Goal: Task Accomplishment & Management: Use online tool/utility

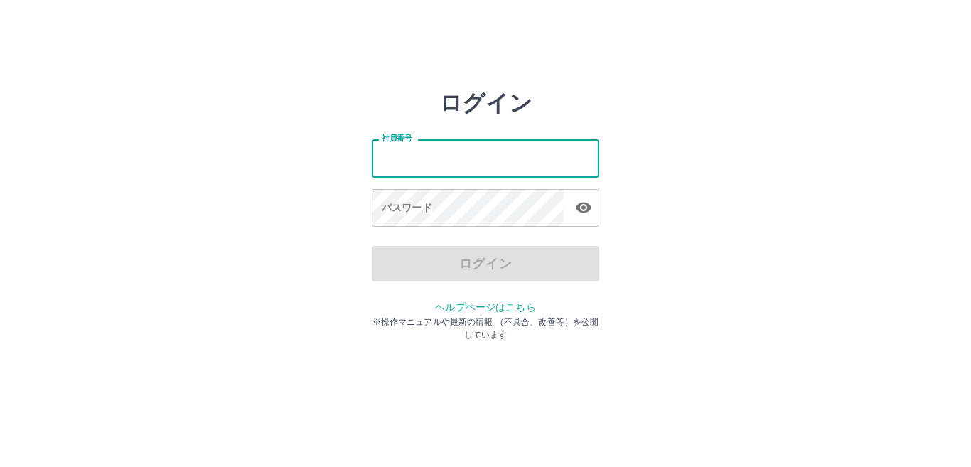
type input "*******"
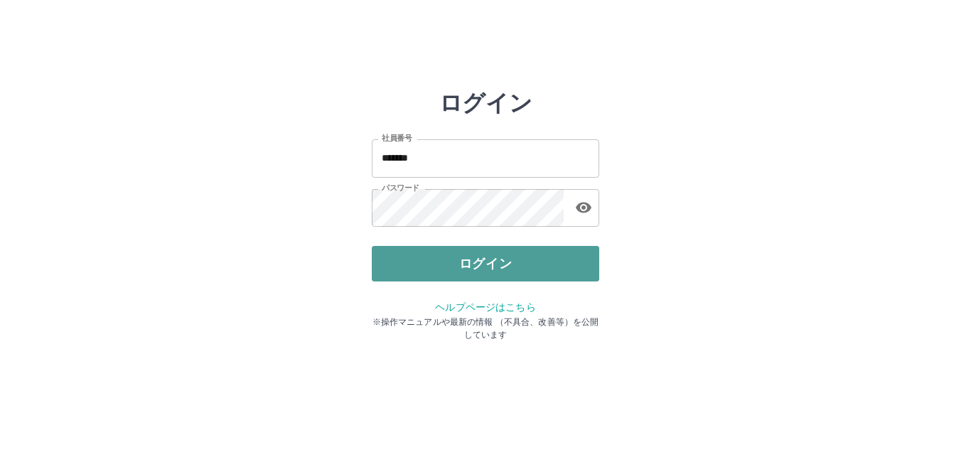
click at [501, 264] on button "ログイン" at bounding box center [485, 264] width 227 height 36
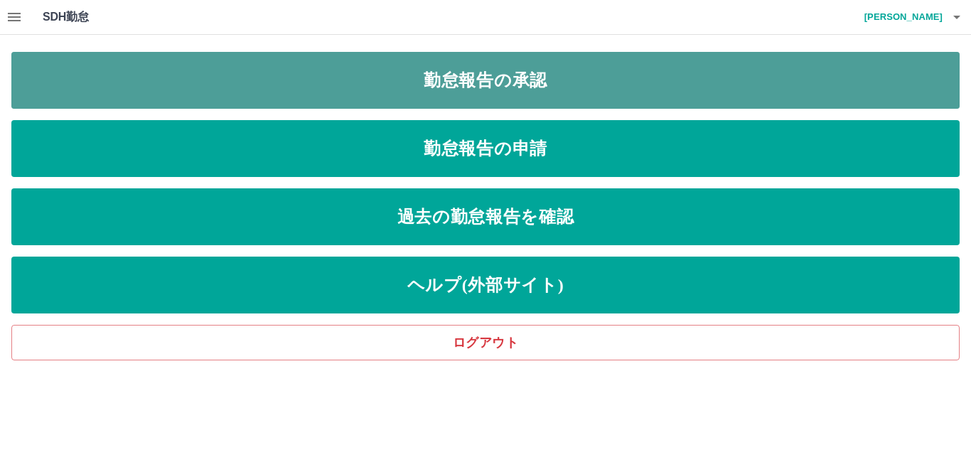
click at [494, 82] on link "勤怠報告の承認" at bounding box center [485, 80] width 948 height 57
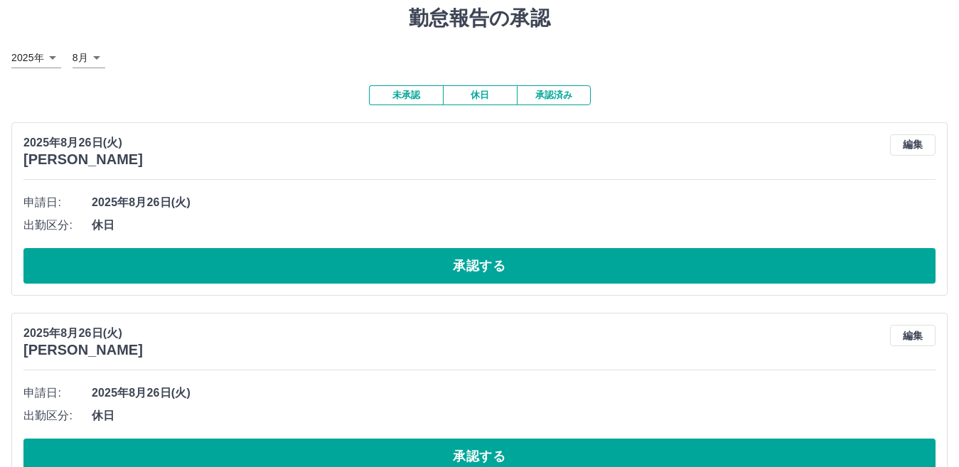
scroll to position [71, 0]
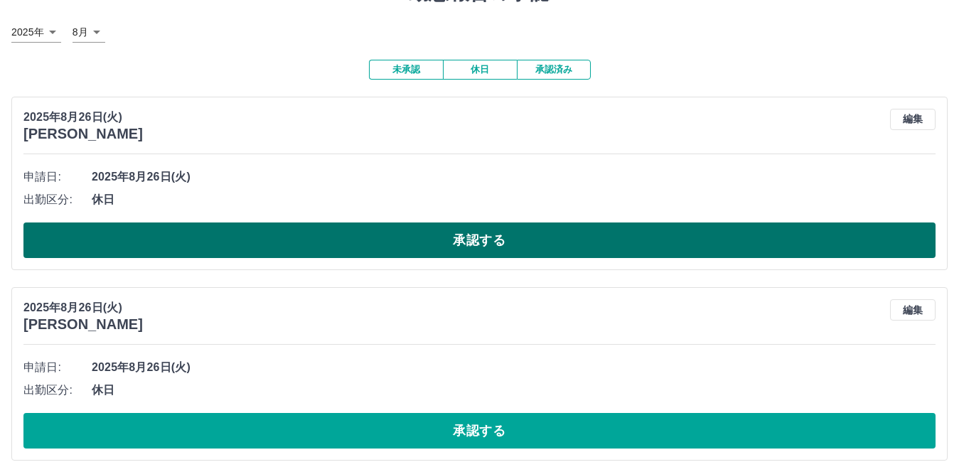
click at [281, 231] on button "承認する" at bounding box center [479, 240] width 912 height 36
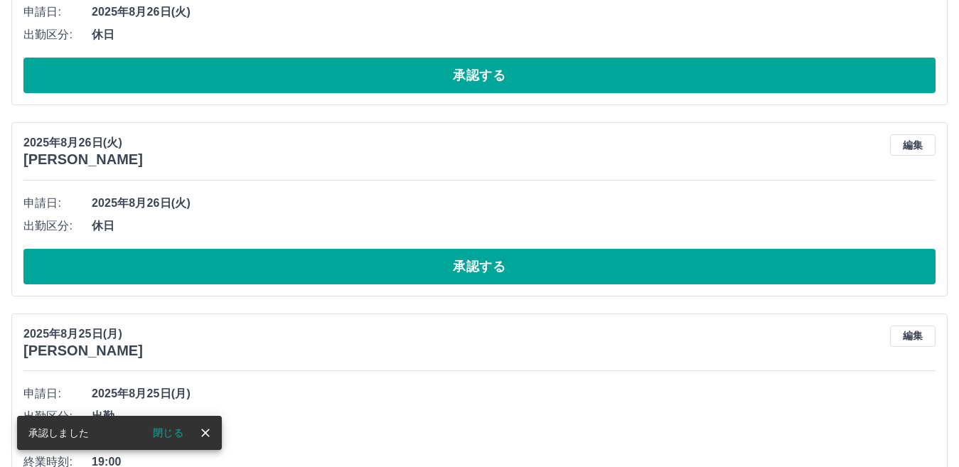
scroll to position [236, 0]
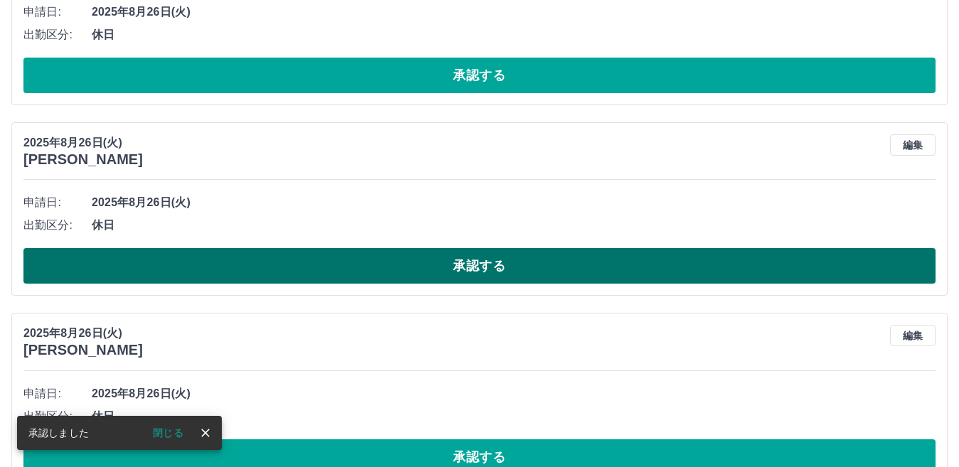
click at [389, 274] on button "承認する" at bounding box center [479, 266] width 912 height 36
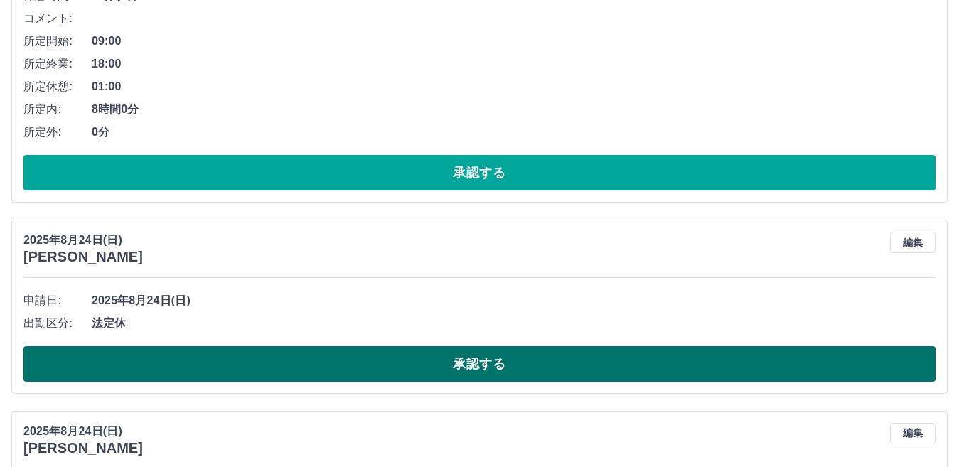
scroll to position [5090, 0]
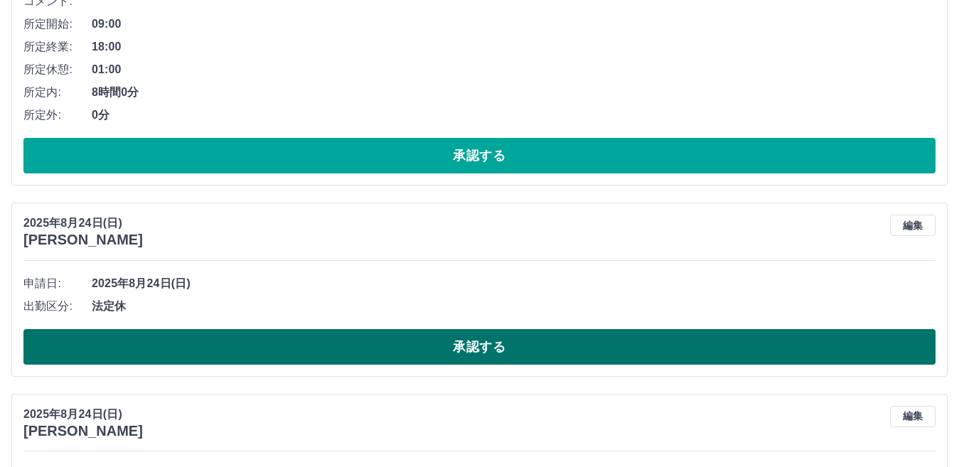
click at [406, 340] on button "承認する" at bounding box center [479, 347] width 912 height 36
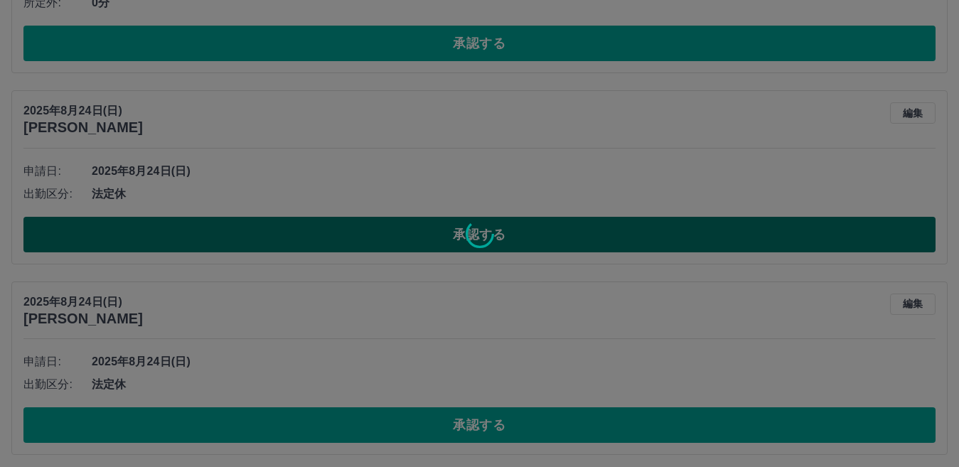
scroll to position [5232, 0]
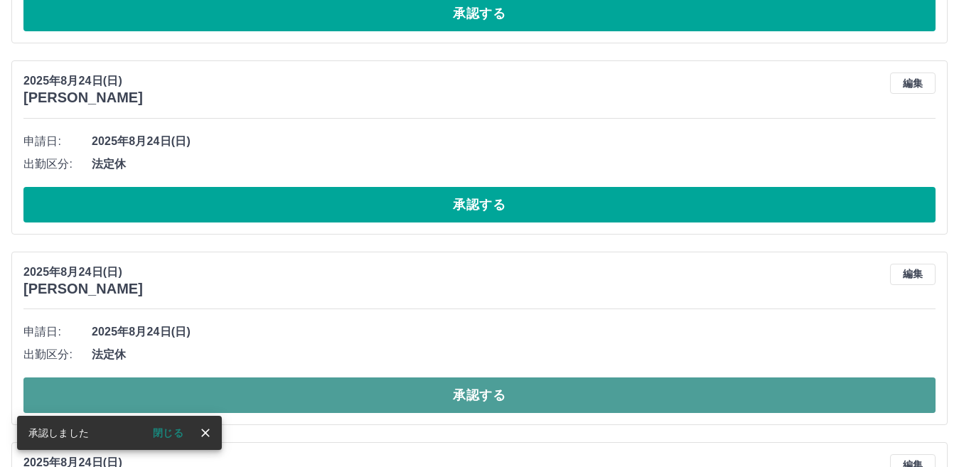
click at [404, 389] on button "承認する" at bounding box center [479, 395] width 912 height 36
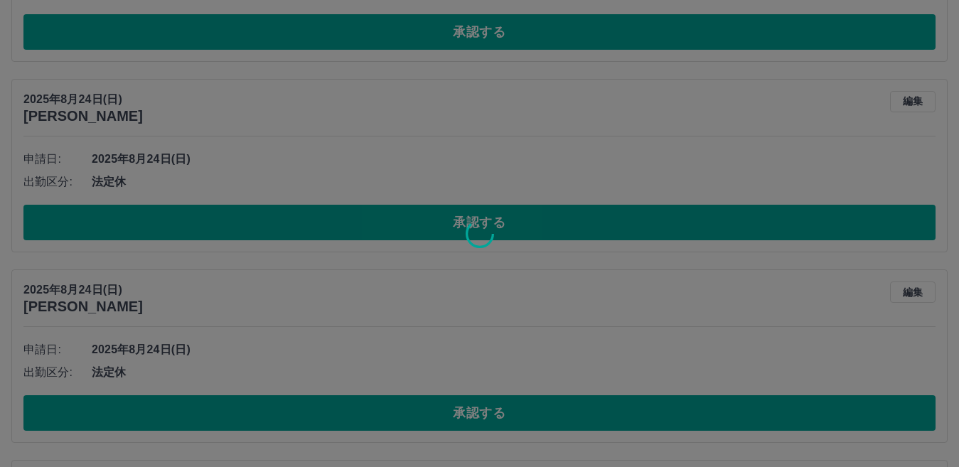
scroll to position [5445, 0]
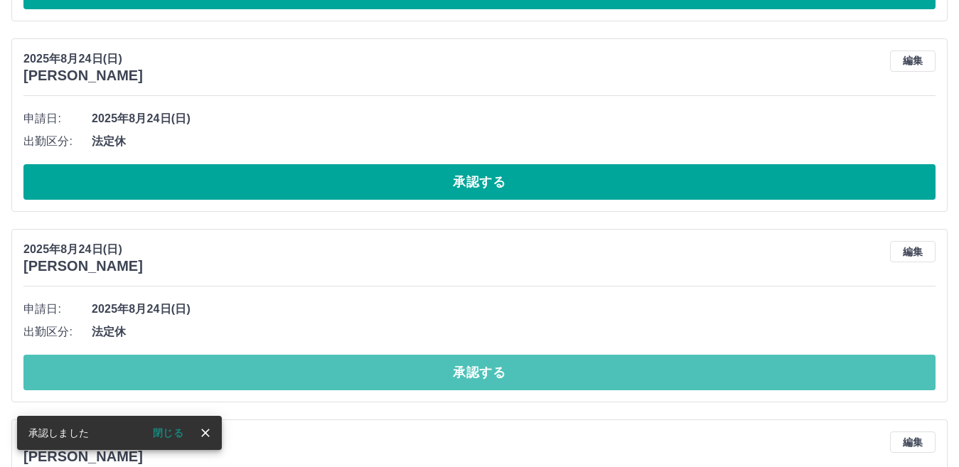
click at [416, 362] on button "承認する" at bounding box center [479, 373] width 912 height 36
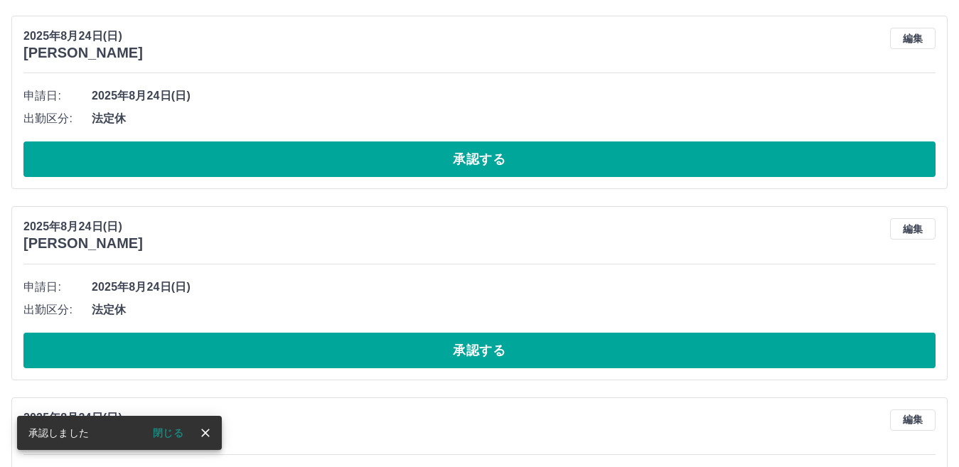
scroll to position [5468, 0]
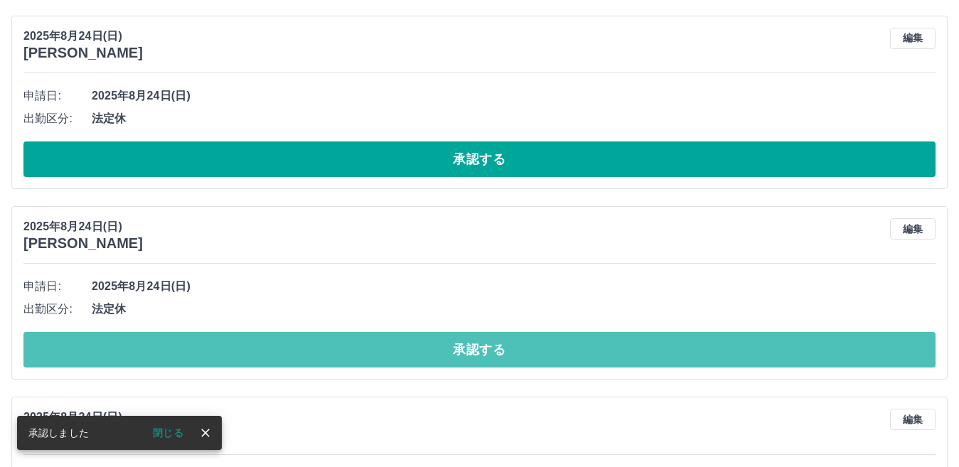
click at [416, 352] on button "承認する" at bounding box center [479, 350] width 912 height 36
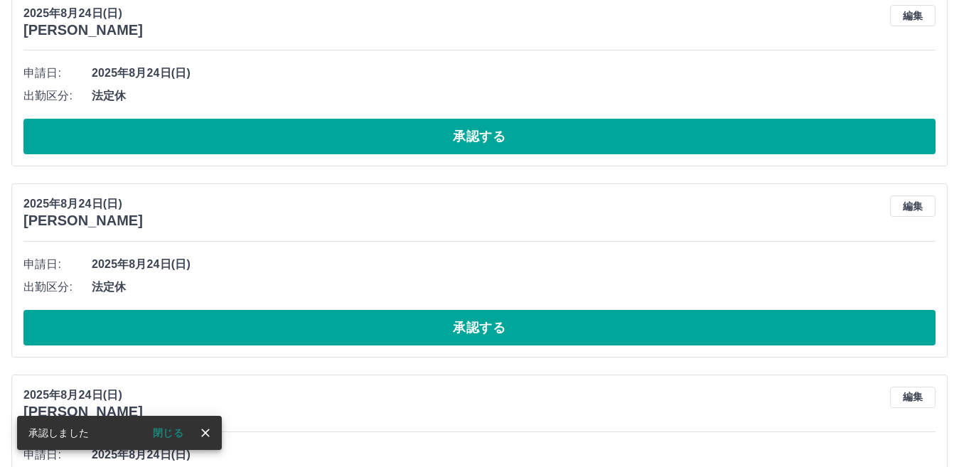
scroll to position [5490, 0]
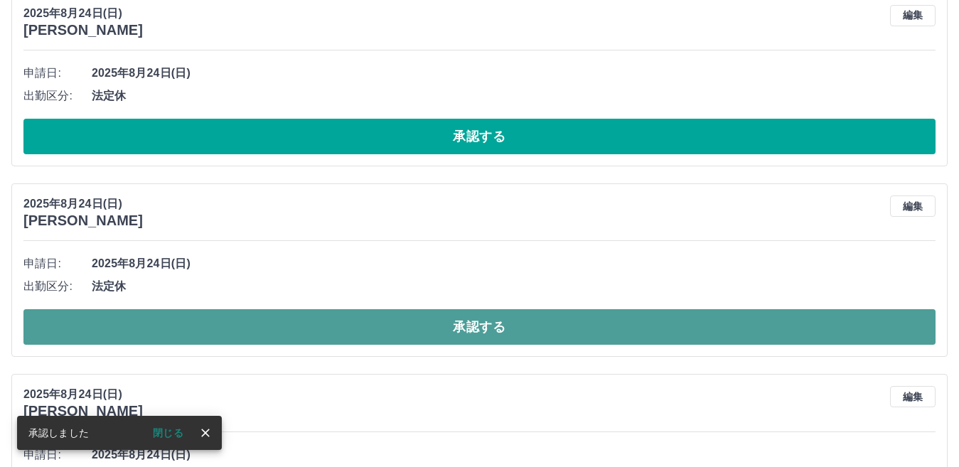
click at [408, 335] on button "承認する" at bounding box center [479, 327] width 912 height 36
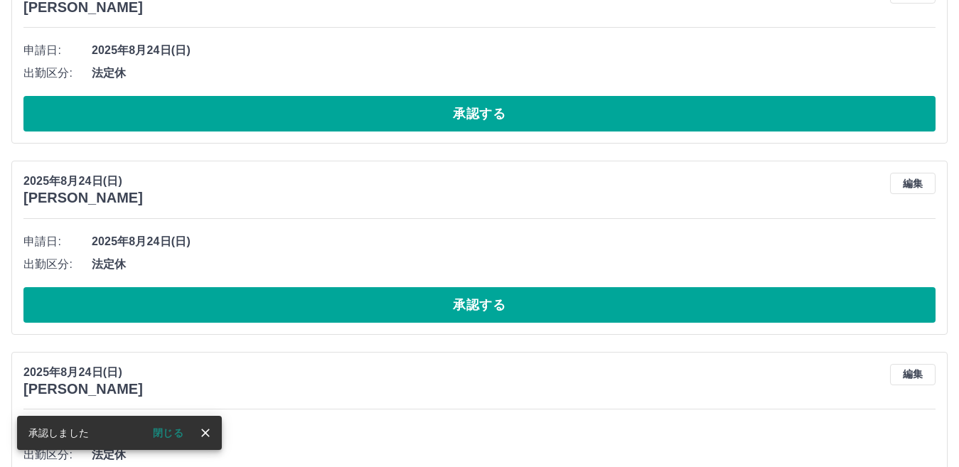
scroll to position [5513, 0]
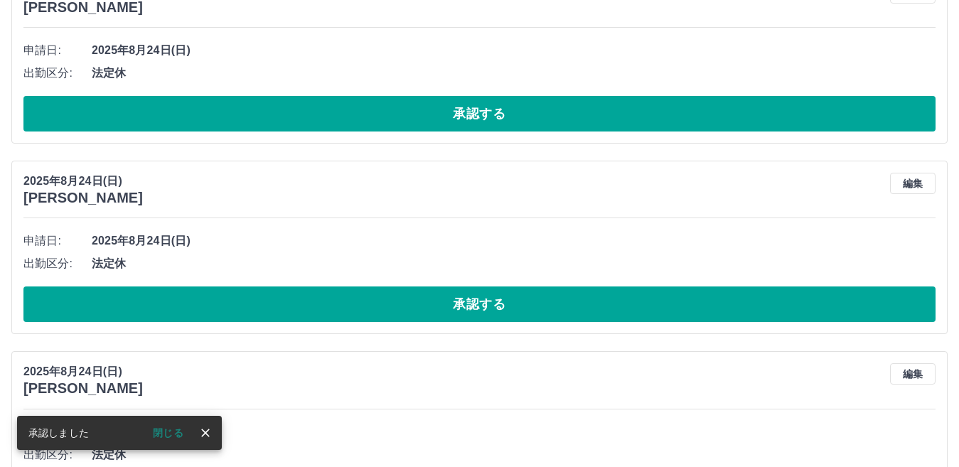
click at [409, 314] on button "承認する" at bounding box center [479, 304] width 912 height 36
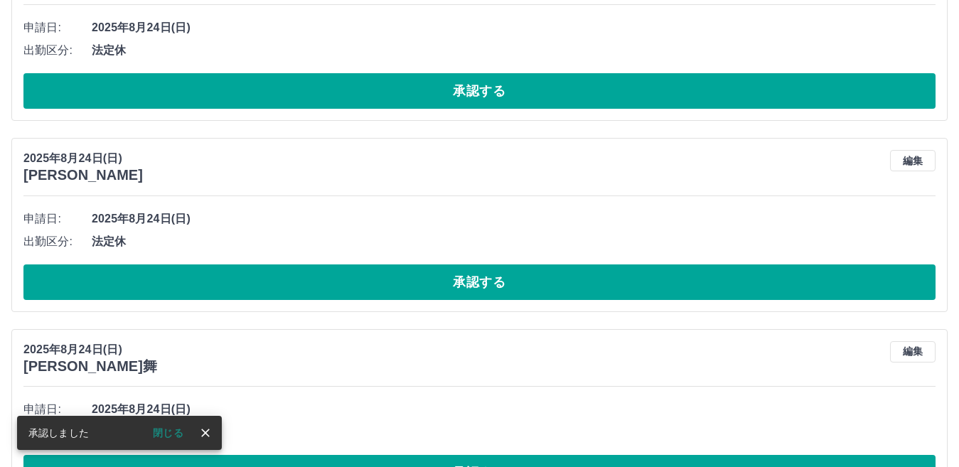
scroll to position [5536, 0]
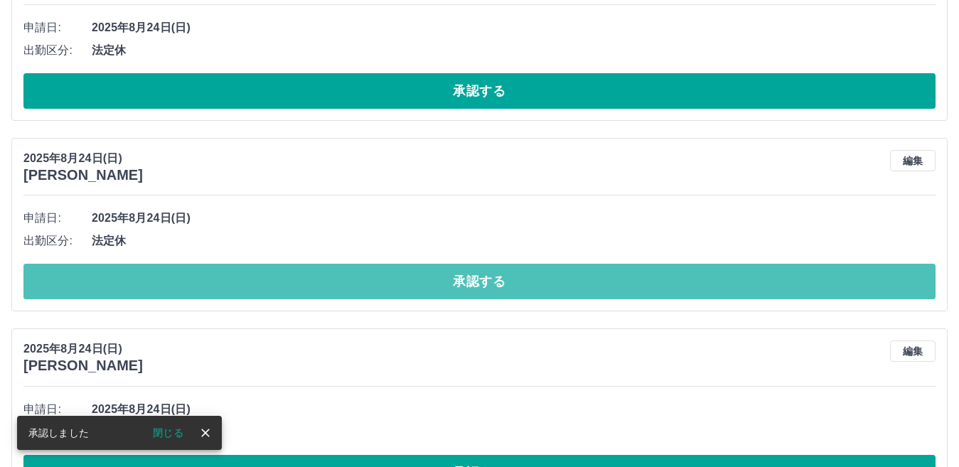
click at [414, 288] on button "承認する" at bounding box center [479, 282] width 912 height 36
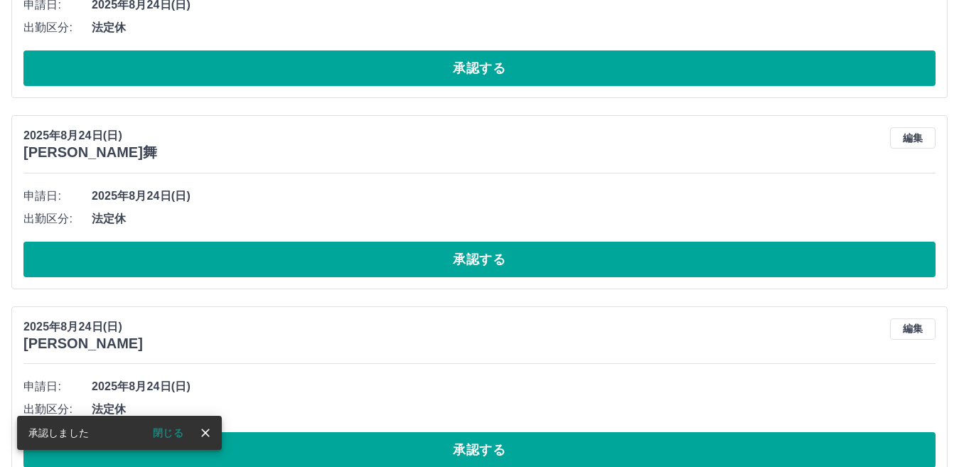
scroll to position [5559, 0]
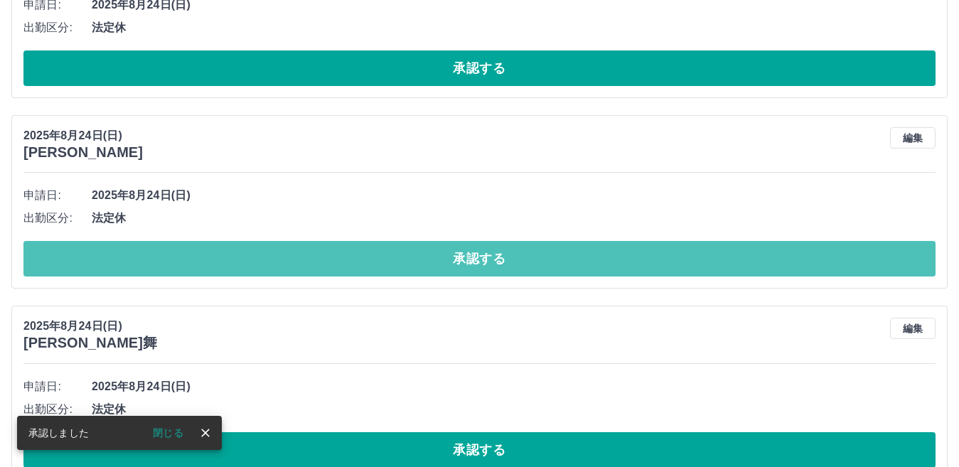
click at [409, 264] on button "承認する" at bounding box center [479, 259] width 912 height 36
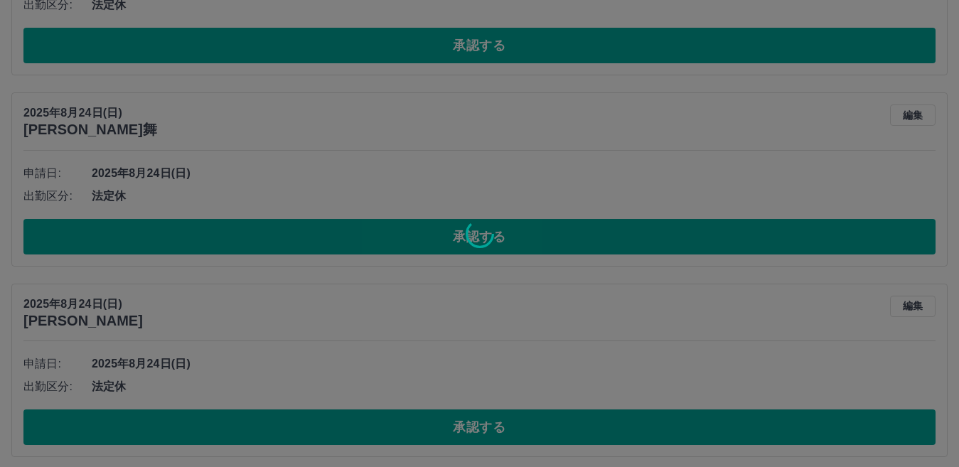
scroll to position [5581, 0]
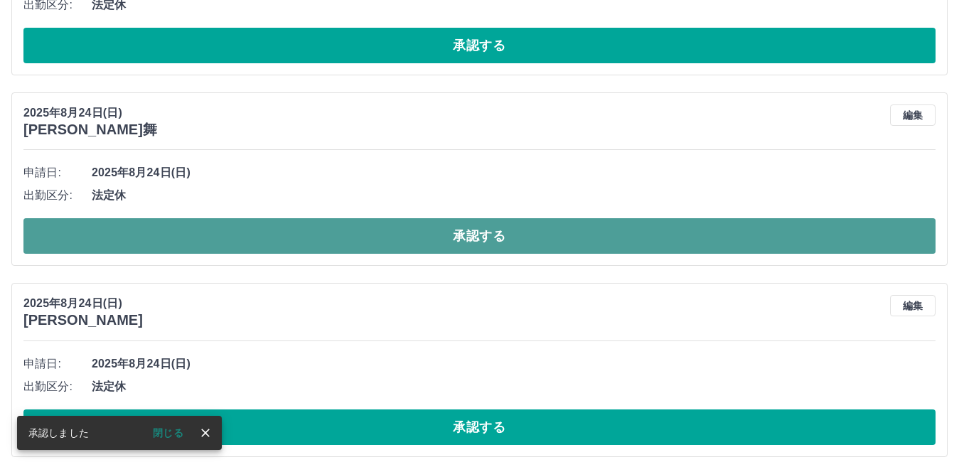
click at [402, 244] on button "承認する" at bounding box center [479, 236] width 912 height 36
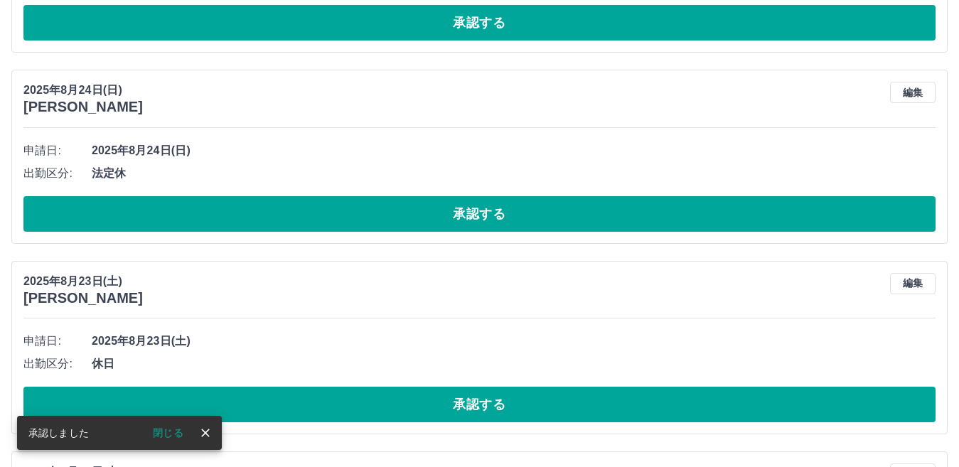
scroll to position [5604, 0]
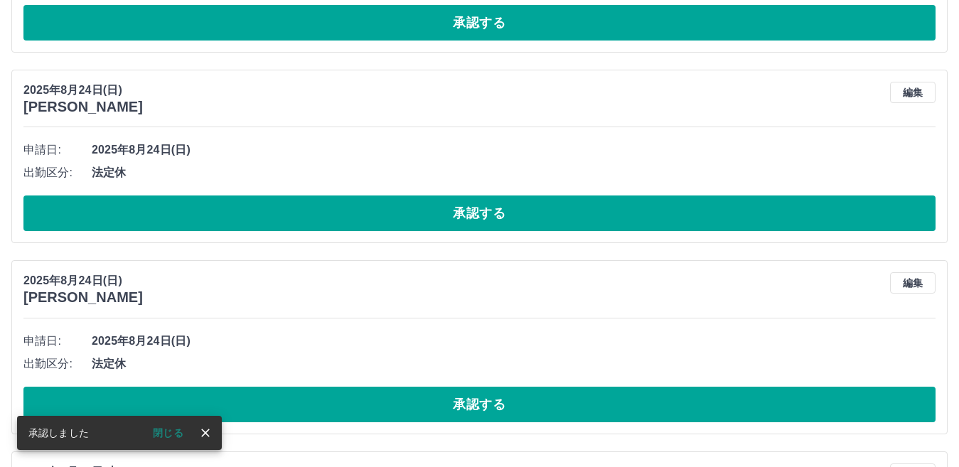
click at [409, 222] on button "承認する" at bounding box center [479, 213] width 912 height 36
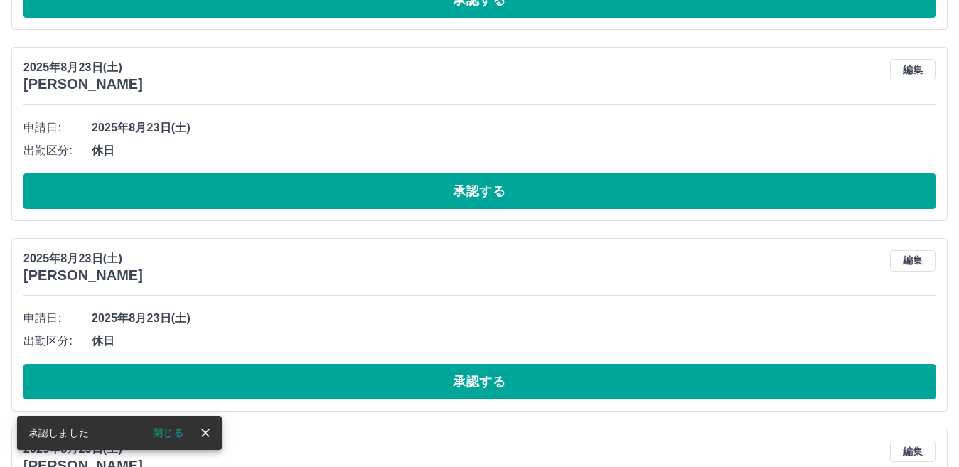
scroll to position [5627, 0]
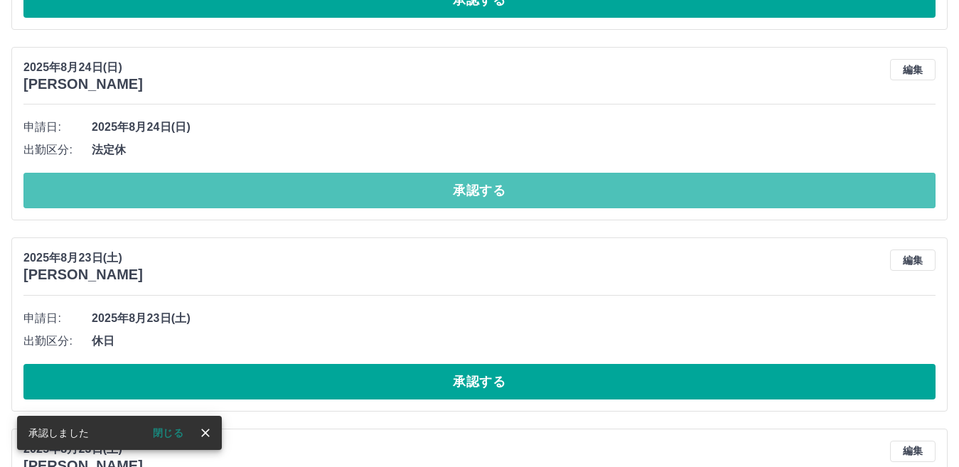
click at [403, 197] on button "承認する" at bounding box center [479, 191] width 912 height 36
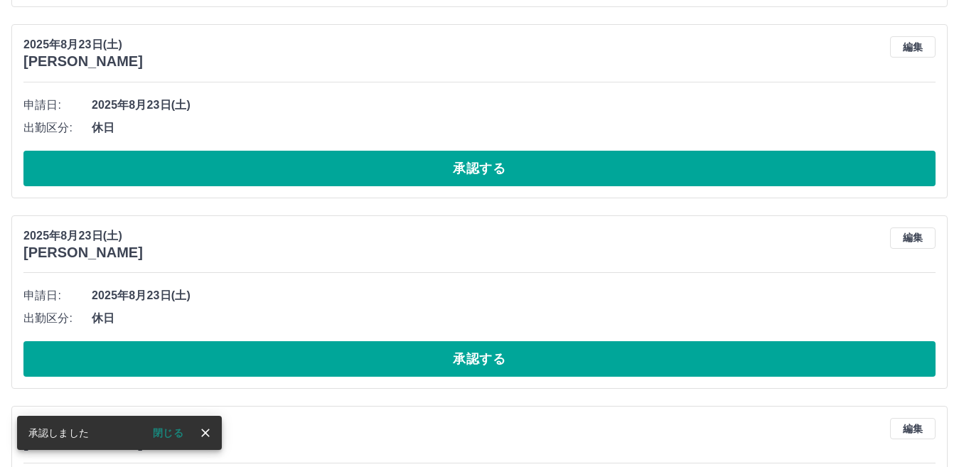
scroll to position [5649, 0]
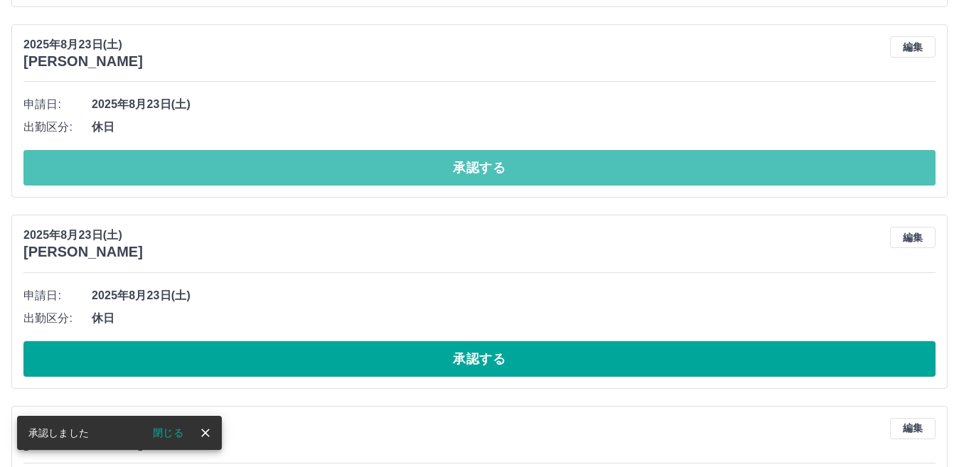
click at [389, 177] on button "承認する" at bounding box center [479, 168] width 912 height 36
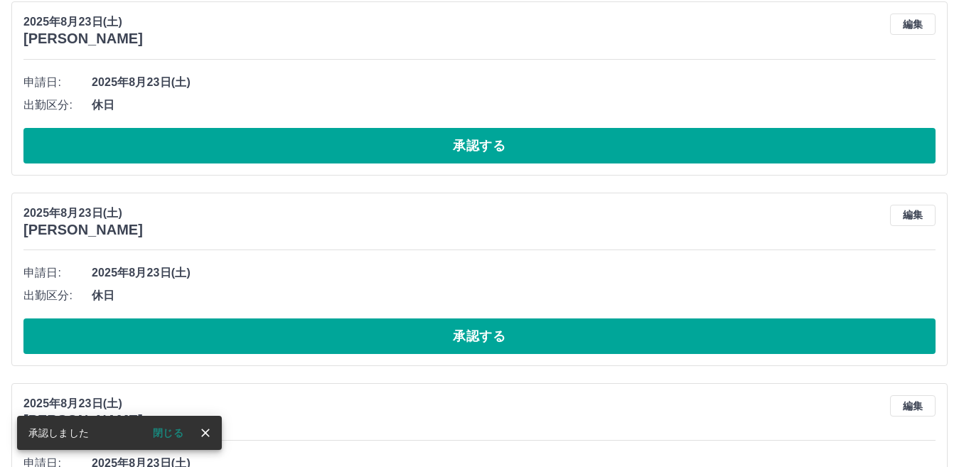
scroll to position [5672, 0]
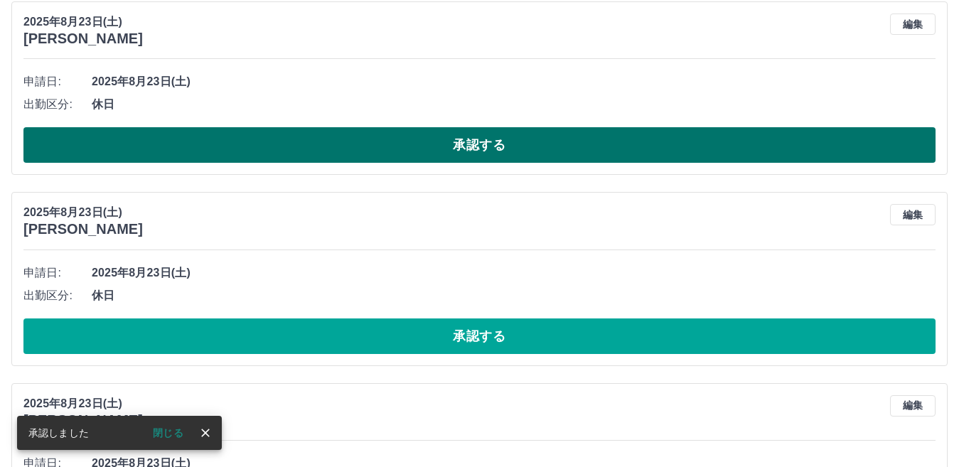
click at [389, 153] on button "承認する" at bounding box center [479, 145] width 912 height 36
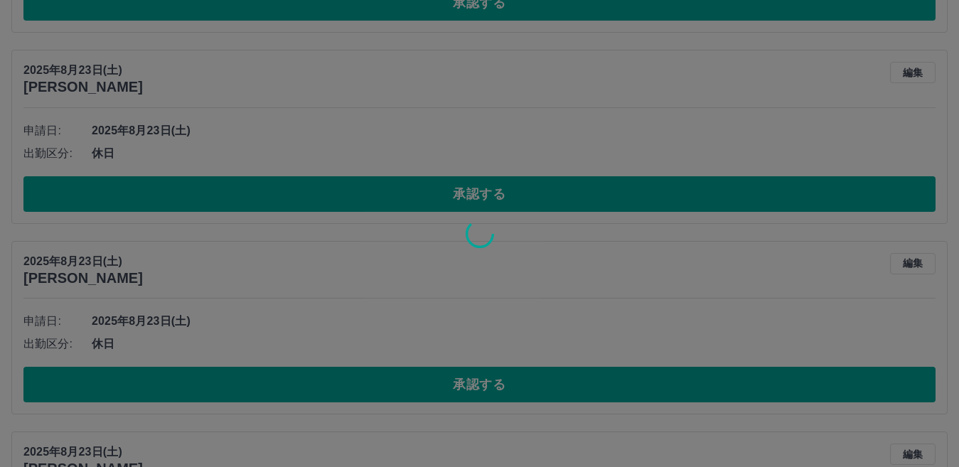
scroll to position [5624, 0]
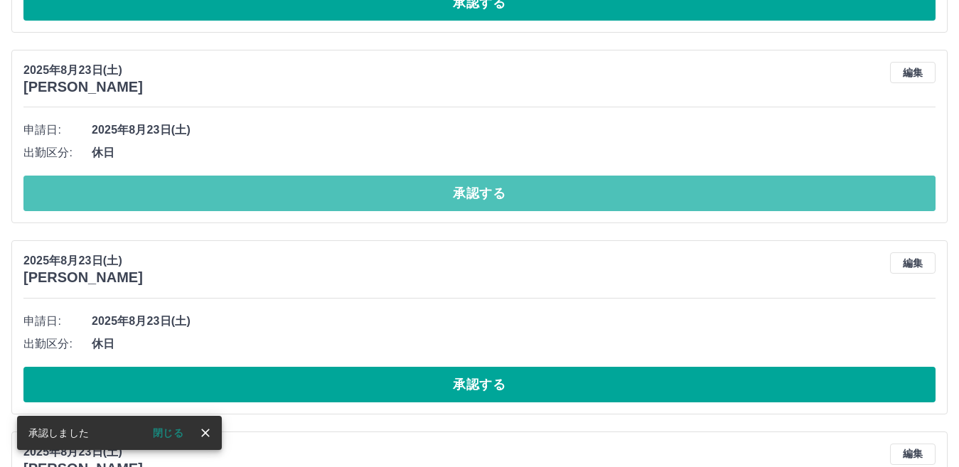
click at [384, 186] on button "承認する" at bounding box center [479, 194] width 912 height 36
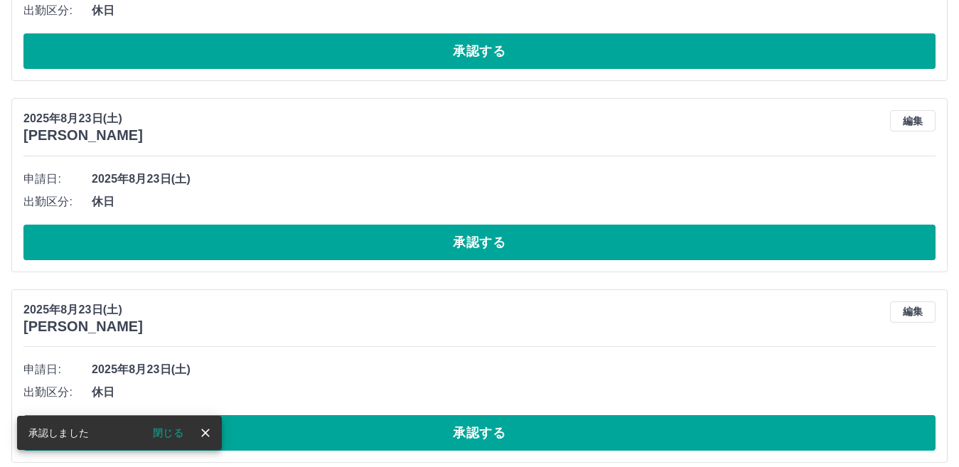
scroll to position [5576, 0]
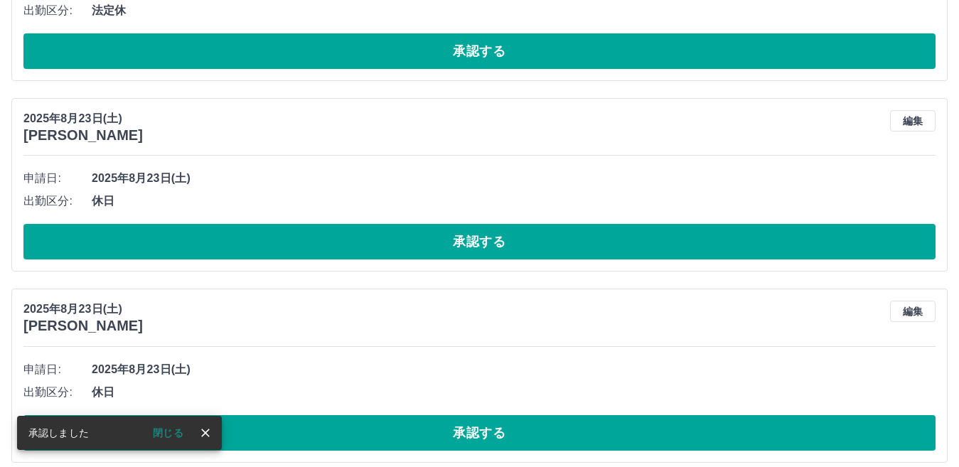
click at [392, 239] on button "承認する" at bounding box center [479, 242] width 912 height 36
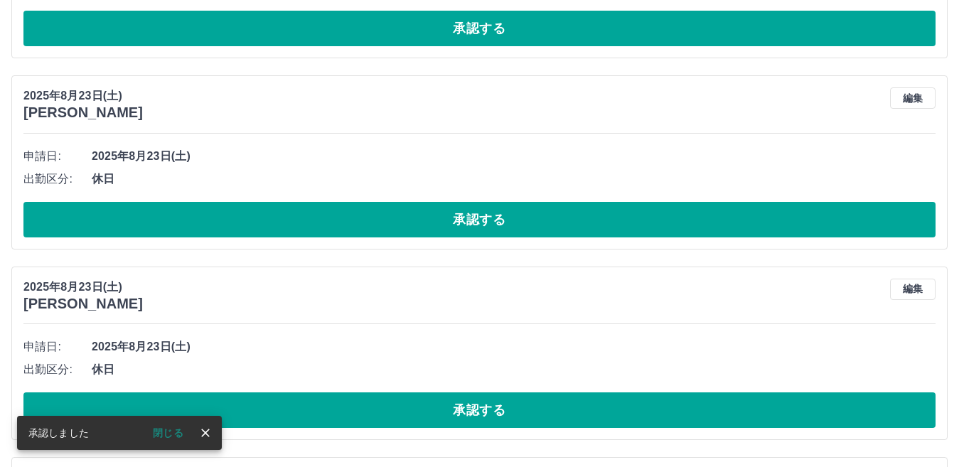
scroll to position [5598, 0]
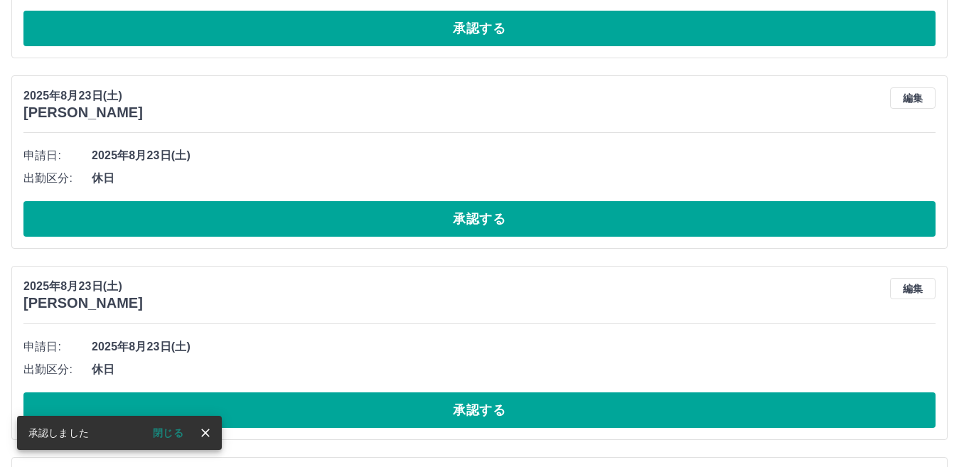
click at [392, 230] on button "承認する" at bounding box center [479, 219] width 912 height 36
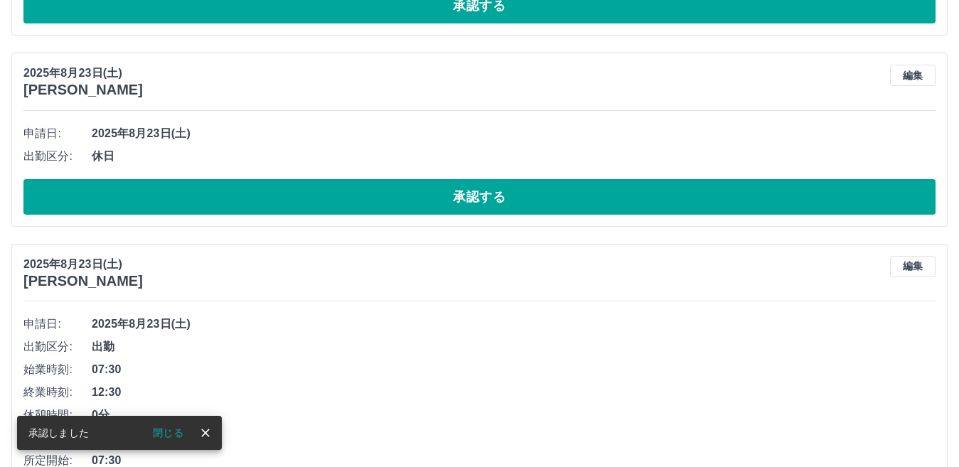
scroll to position [5621, 0]
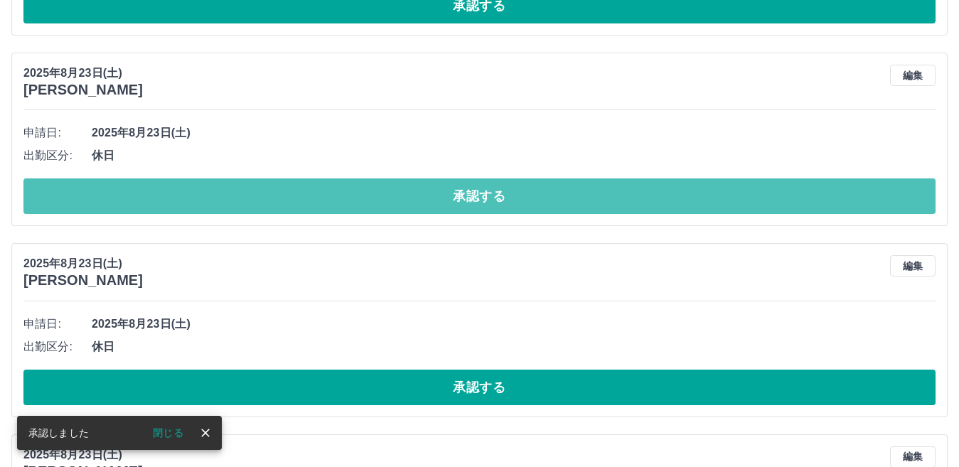
click at [384, 205] on button "承認する" at bounding box center [479, 196] width 912 height 36
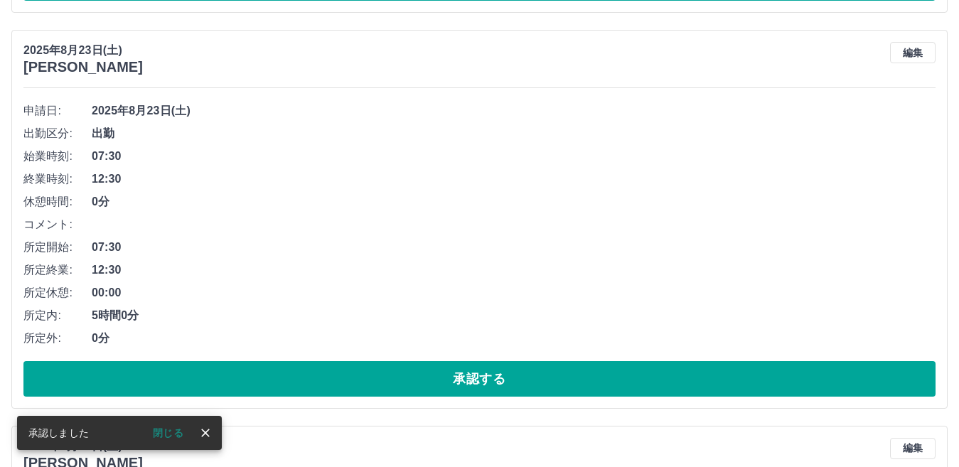
scroll to position [5644, 0]
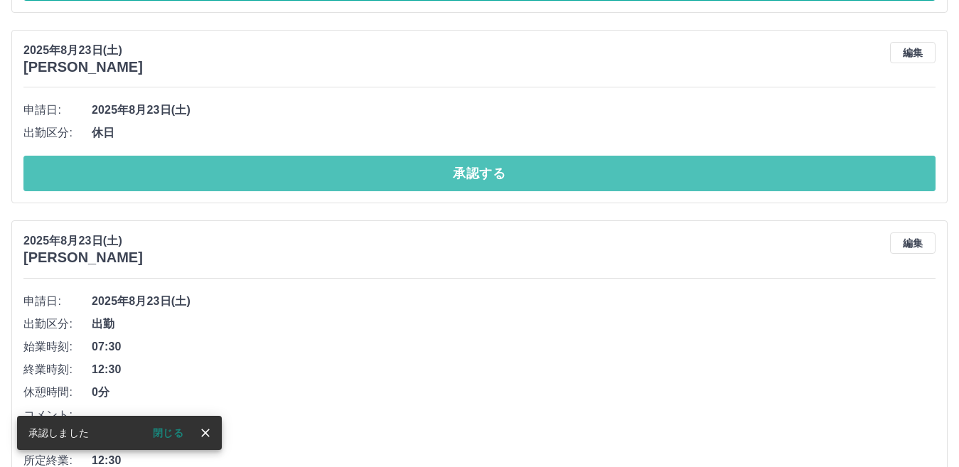
click at [382, 180] on button "承認する" at bounding box center [479, 174] width 912 height 36
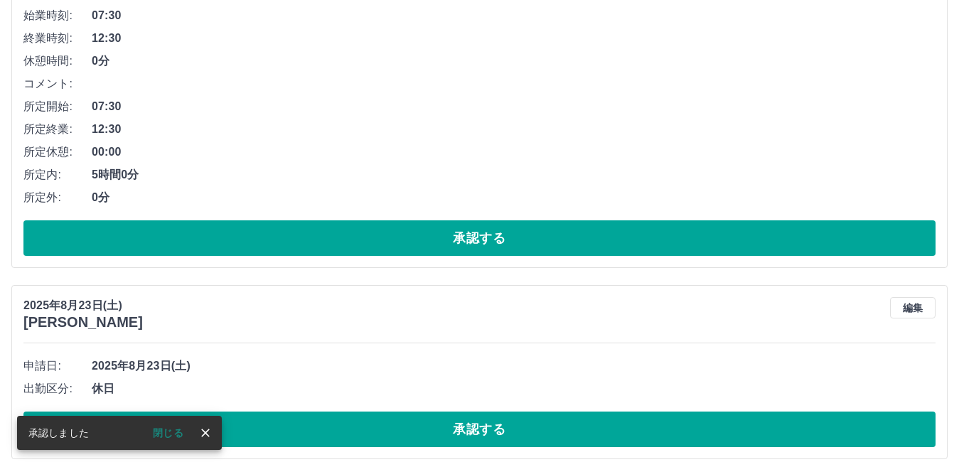
scroll to position [5809, 0]
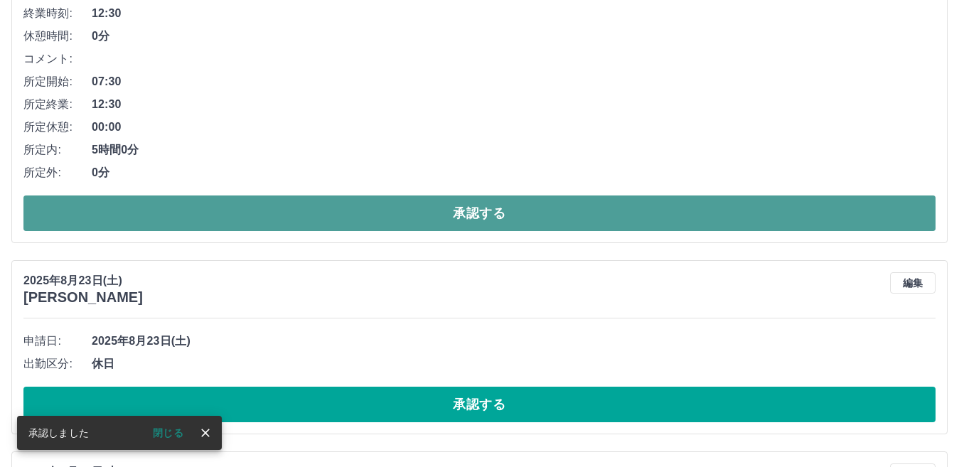
click at [403, 219] on button "承認する" at bounding box center [479, 213] width 912 height 36
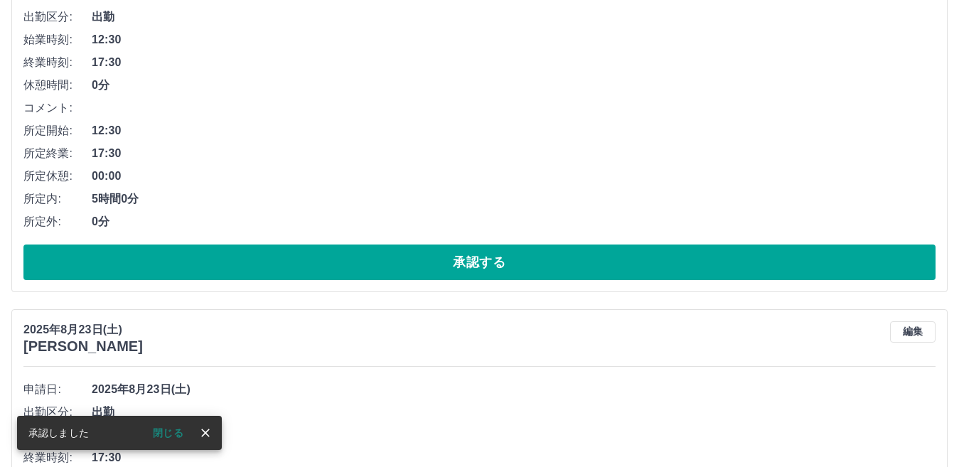
scroll to position [5556, 0]
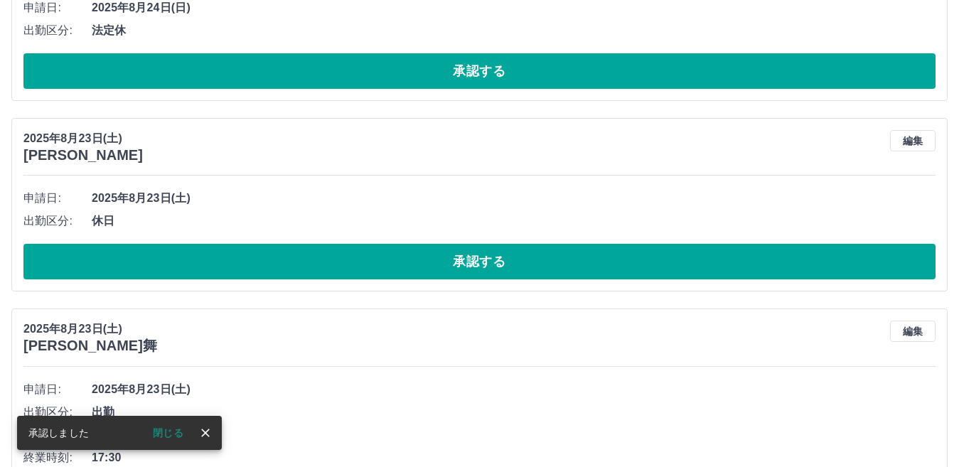
click at [387, 257] on button "承認する" at bounding box center [479, 262] width 912 height 36
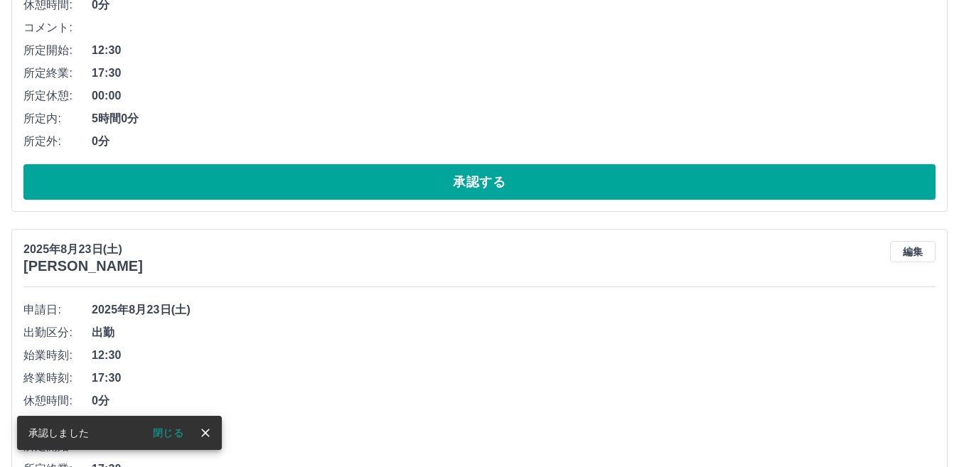
scroll to position [5649, 0]
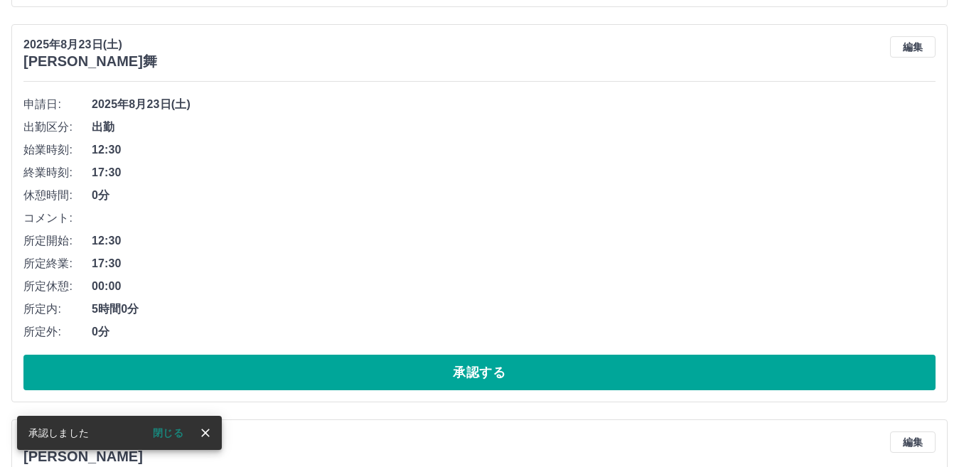
click at [392, 369] on button "承認する" at bounding box center [479, 373] width 912 height 36
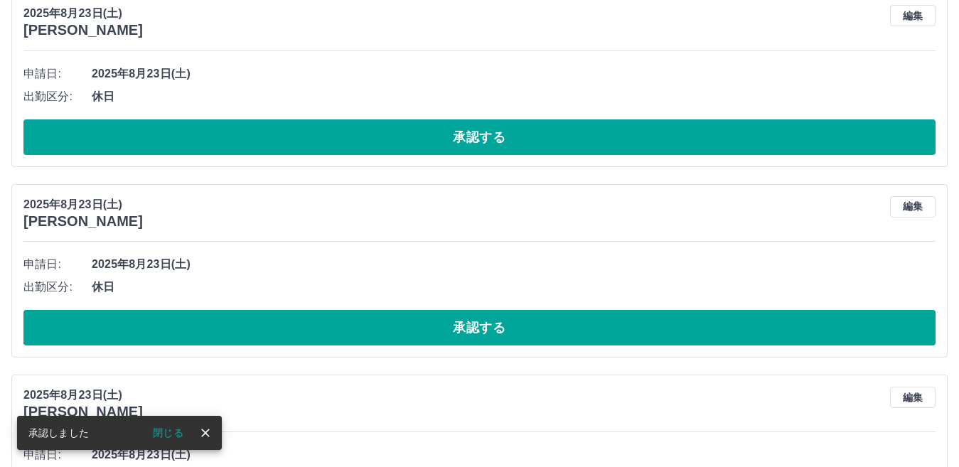
scroll to position [5681, 0]
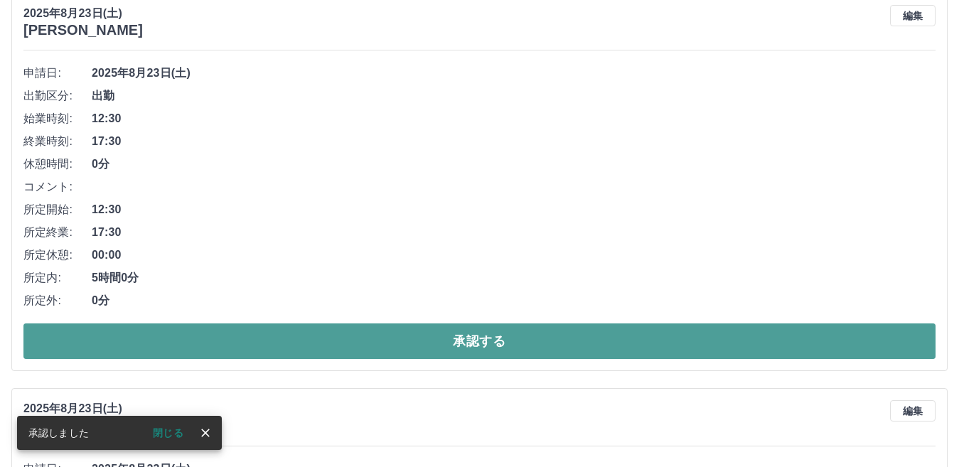
click at [376, 345] on button "承認する" at bounding box center [479, 341] width 912 height 36
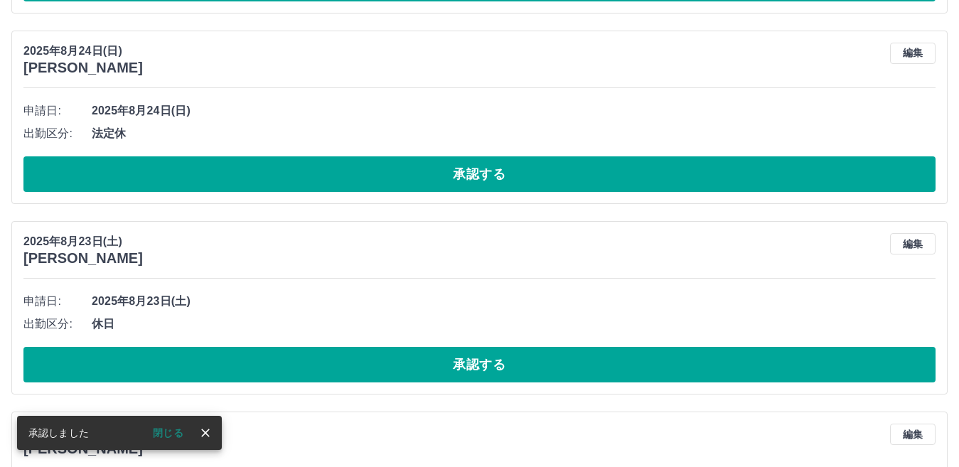
scroll to position [5428, 0]
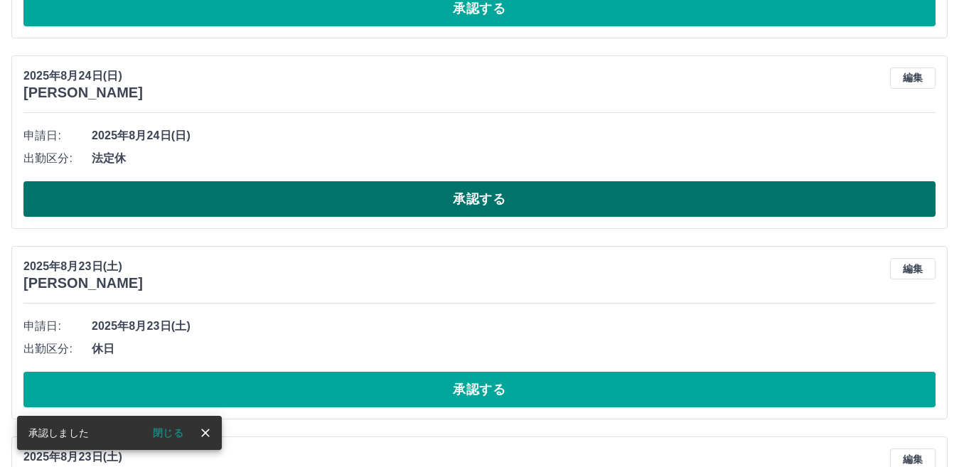
click at [426, 207] on button "承認する" at bounding box center [479, 199] width 912 height 36
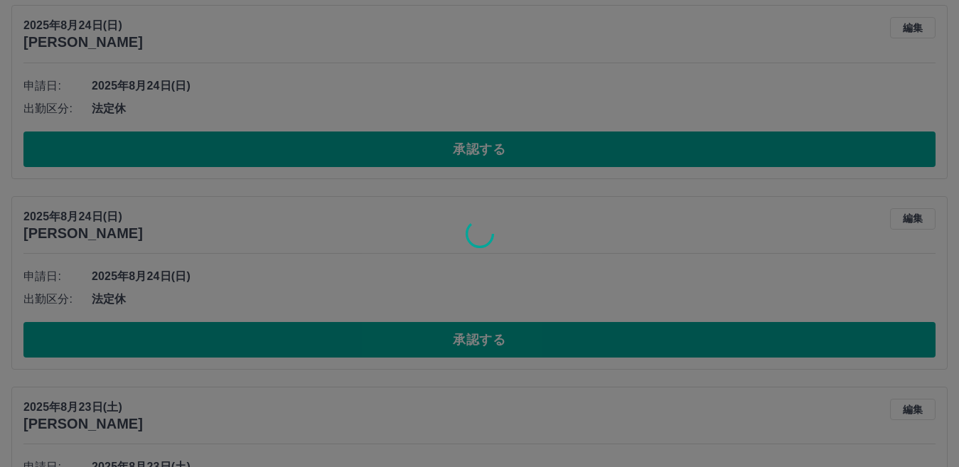
scroll to position [5286, 0]
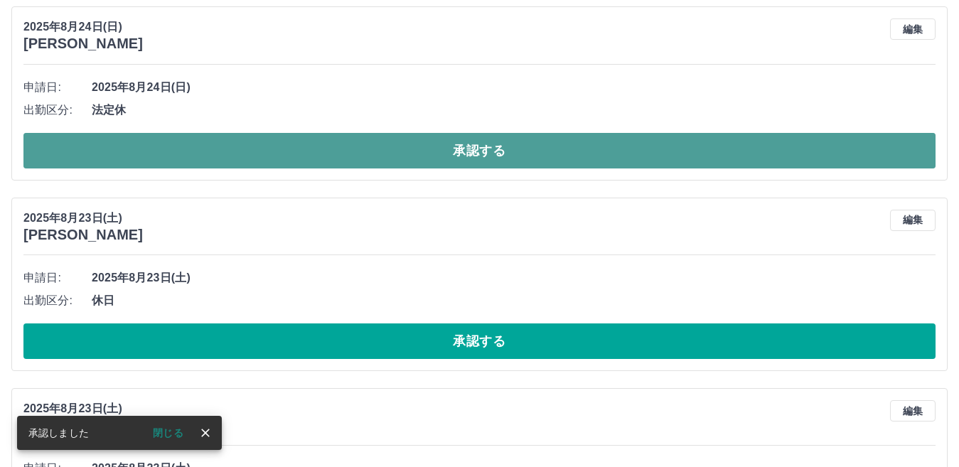
click at [436, 156] on button "承認する" at bounding box center [479, 151] width 912 height 36
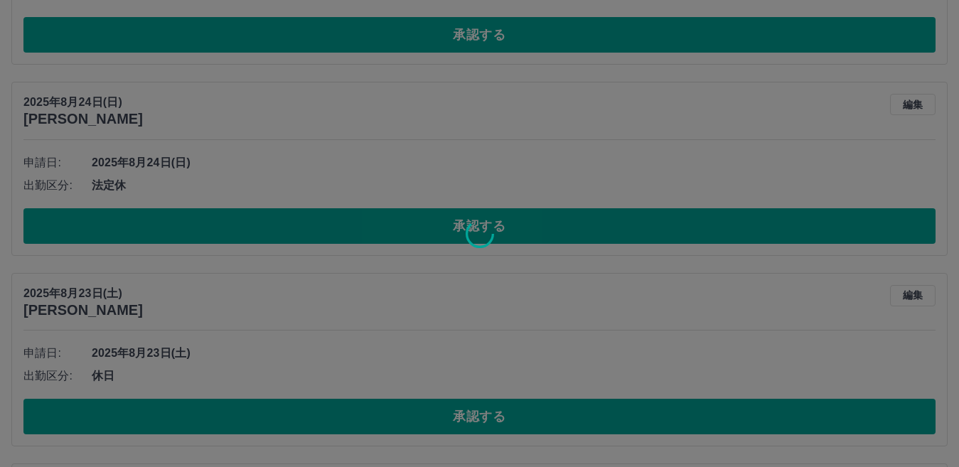
scroll to position [5215, 0]
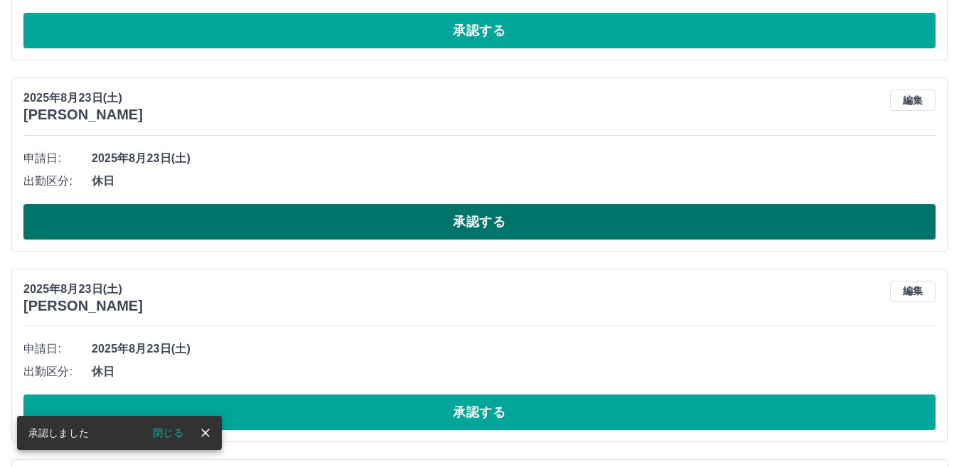
click at [413, 213] on button "承認する" at bounding box center [479, 222] width 912 height 36
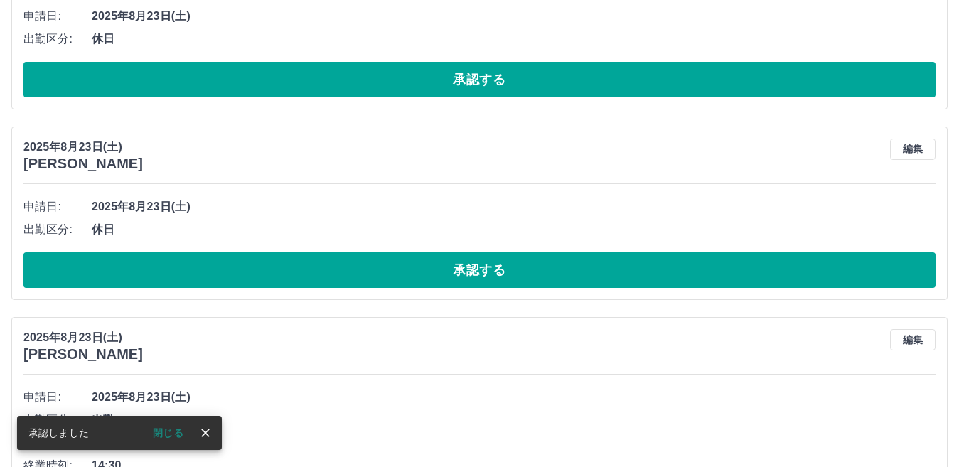
scroll to position [5166, 0]
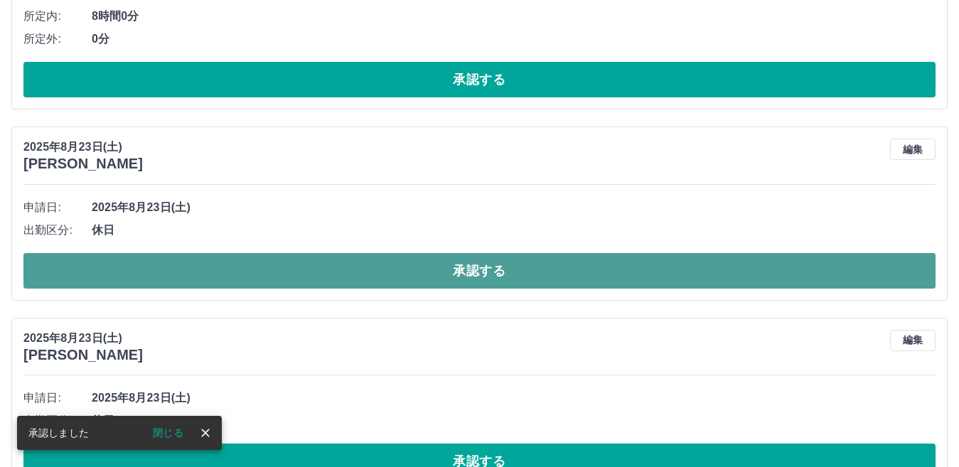
click at [400, 268] on button "承認する" at bounding box center [479, 271] width 912 height 36
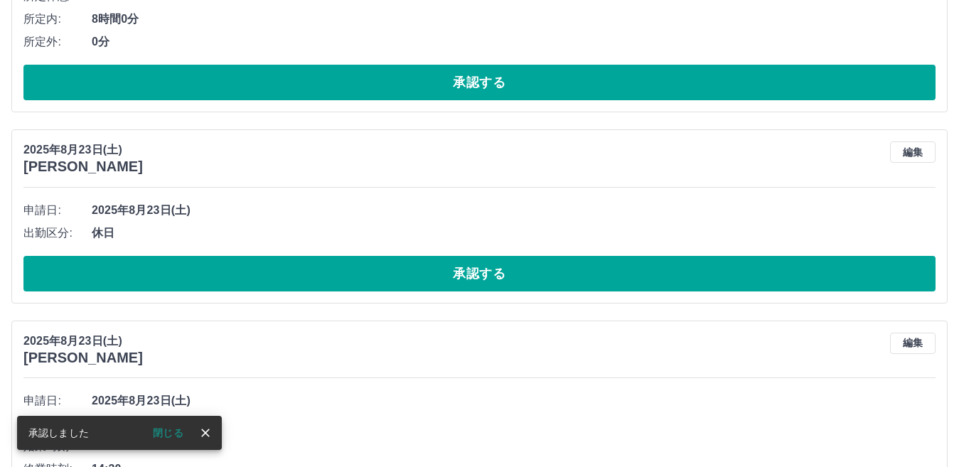
scroll to position [5188, 0]
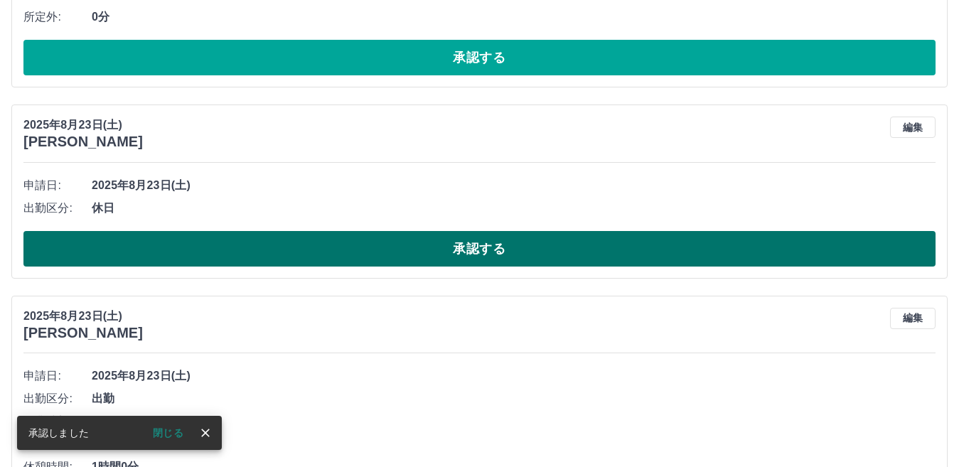
click at [403, 259] on button "承認する" at bounding box center [479, 249] width 912 height 36
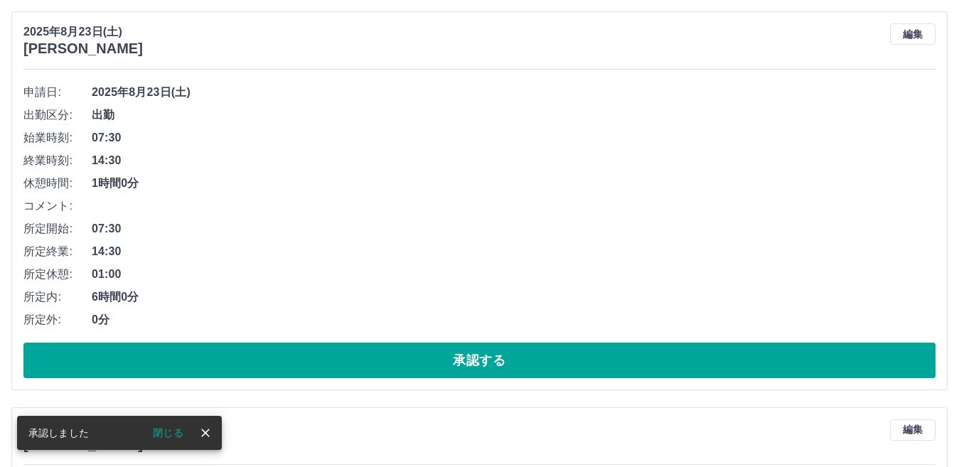
scroll to position [5352, 0]
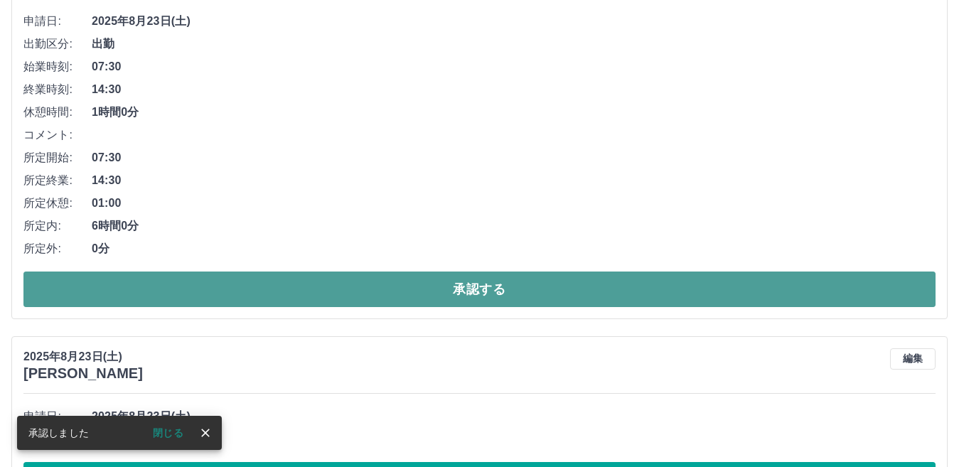
click at [409, 276] on button "承認する" at bounding box center [479, 289] width 912 height 36
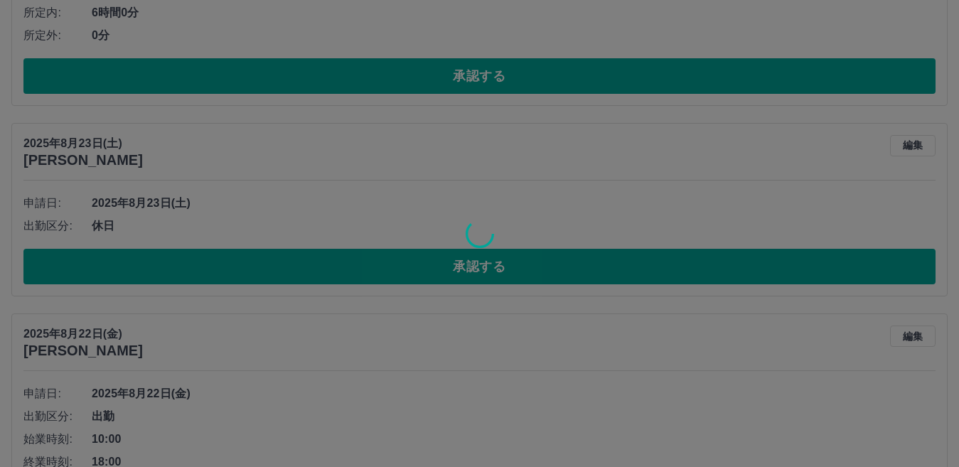
scroll to position [5169, 0]
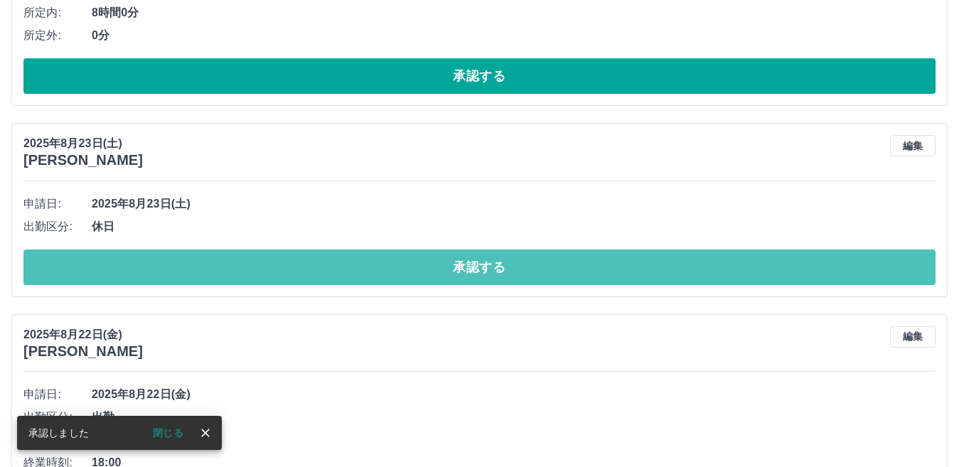
click at [406, 261] on button "承認する" at bounding box center [479, 267] width 912 height 36
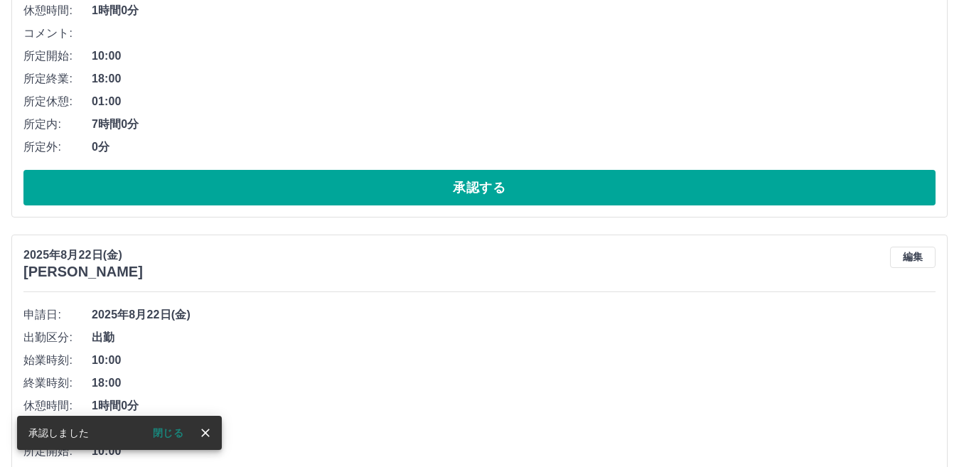
scroll to position [5262, 0]
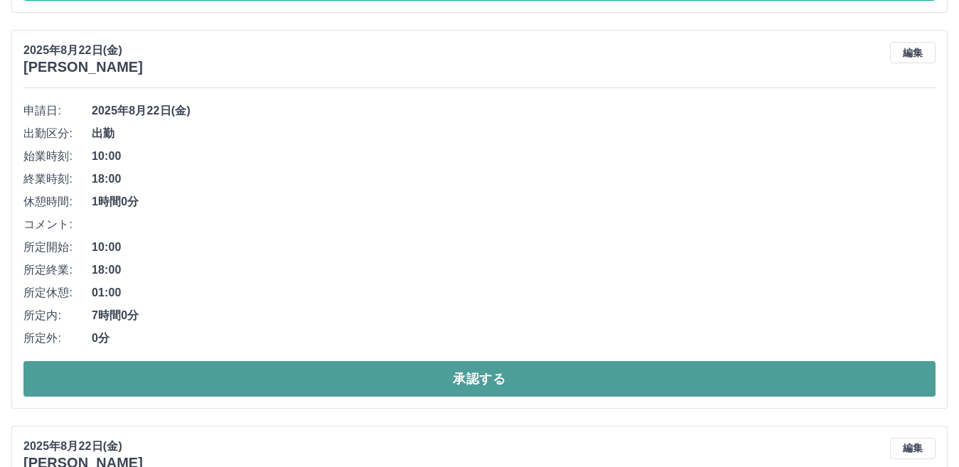
click at [440, 367] on button "承認する" at bounding box center [479, 379] width 912 height 36
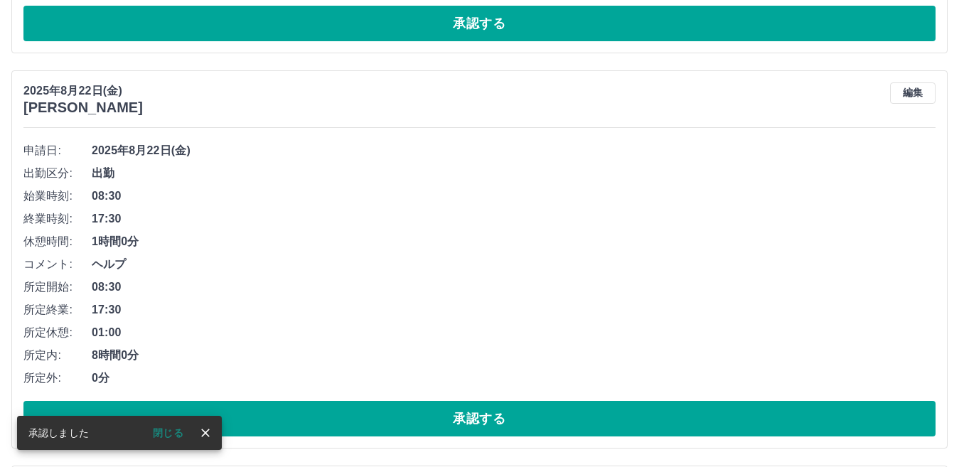
scroll to position [5222, 0]
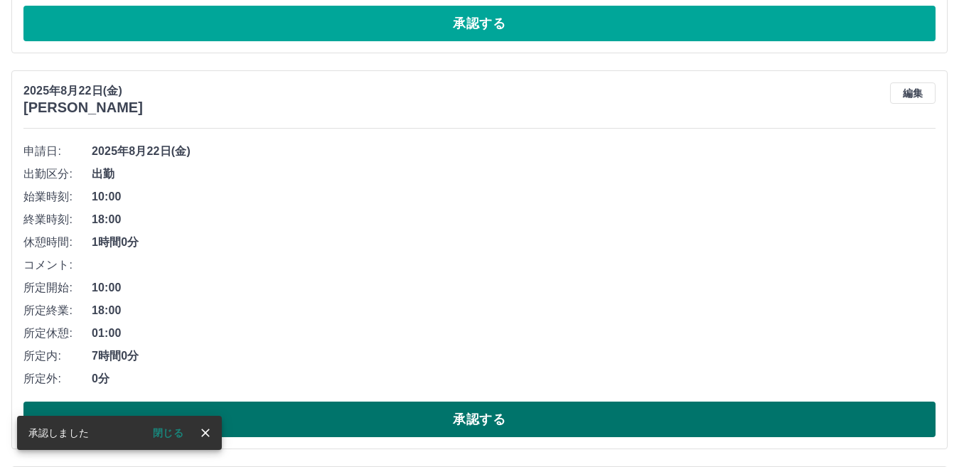
click at [438, 425] on button "承認する" at bounding box center [479, 419] width 912 height 36
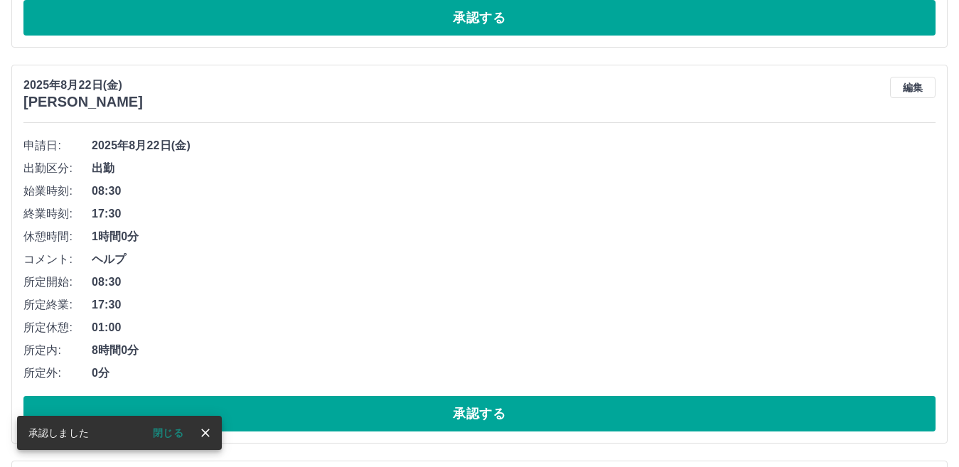
scroll to position [5252, 0]
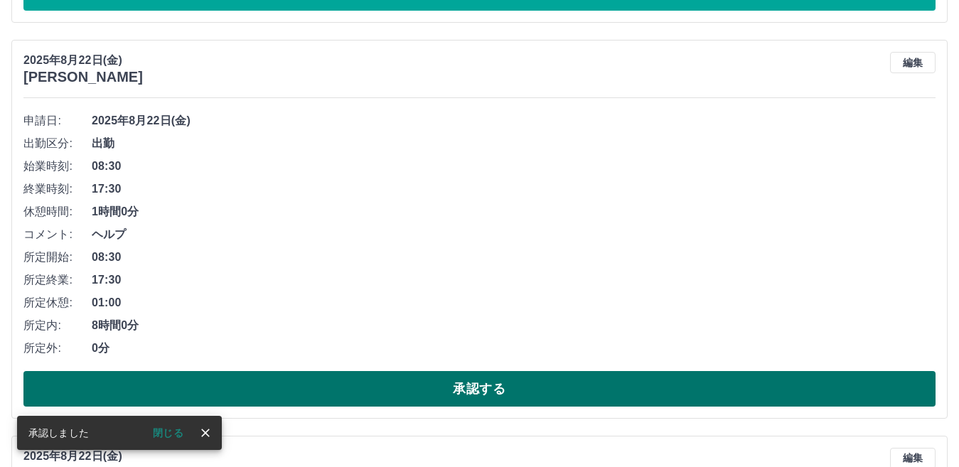
click at [446, 384] on button "承認する" at bounding box center [479, 389] width 912 height 36
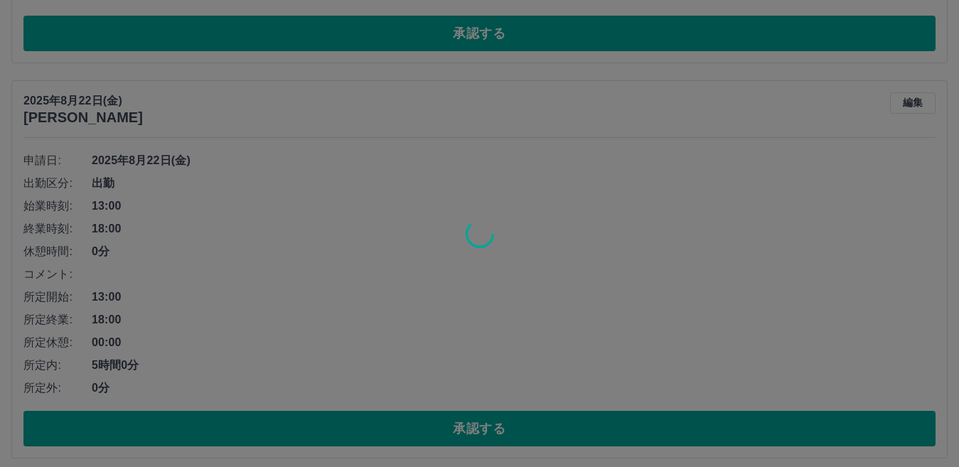
scroll to position [5212, 0]
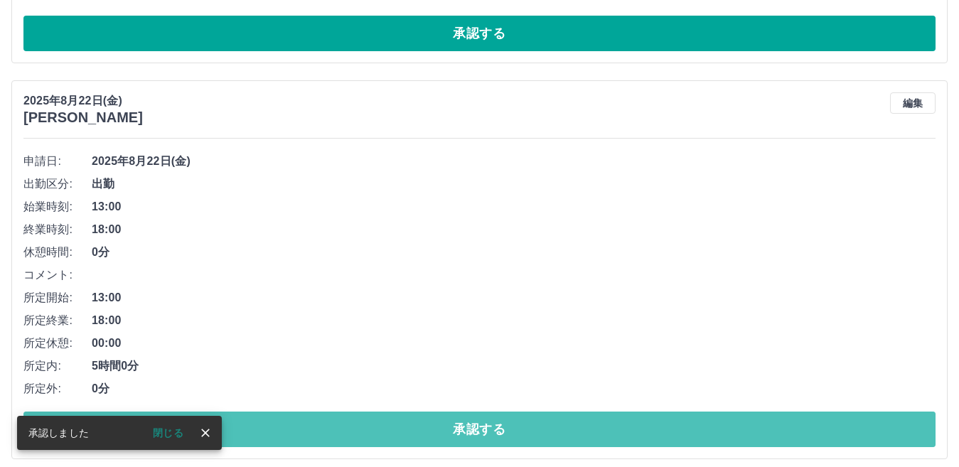
click at [437, 426] on button "承認する" at bounding box center [479, 429] width 912 height 36
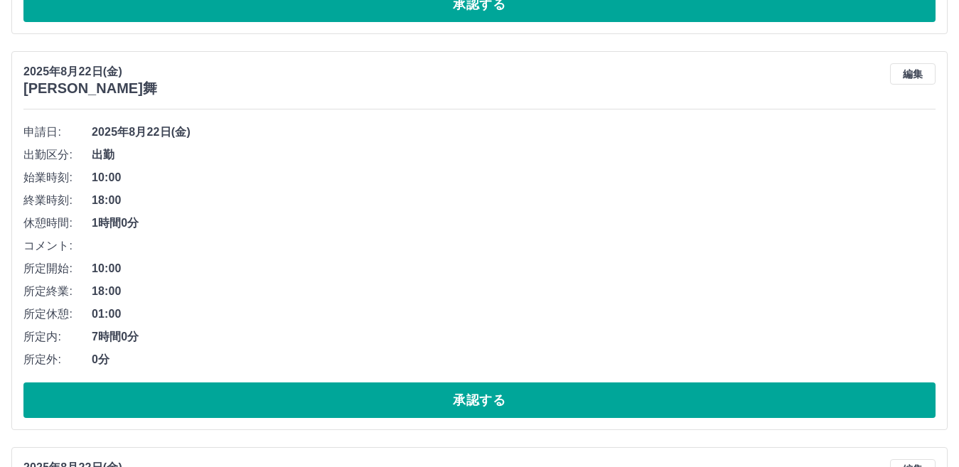
scroll to position [5242, 0]
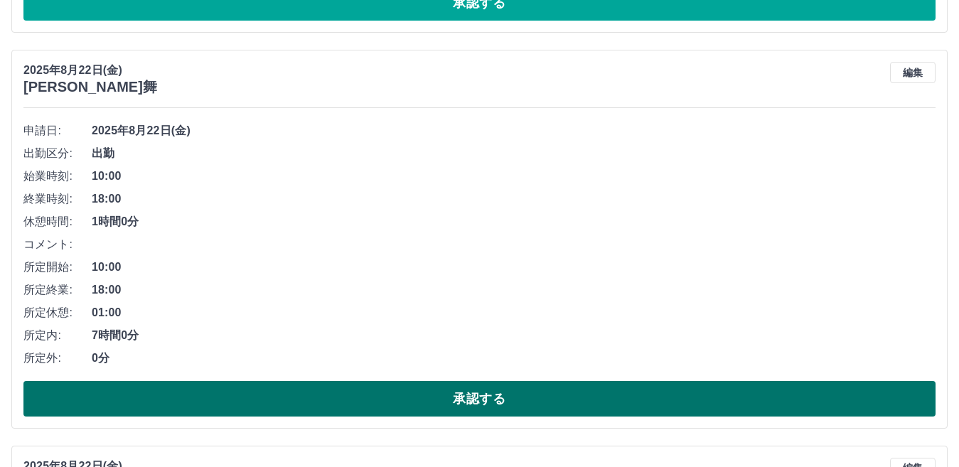
click at [392, 388] on button "承認する" at bounding box center [479, 399] width 912 height 36
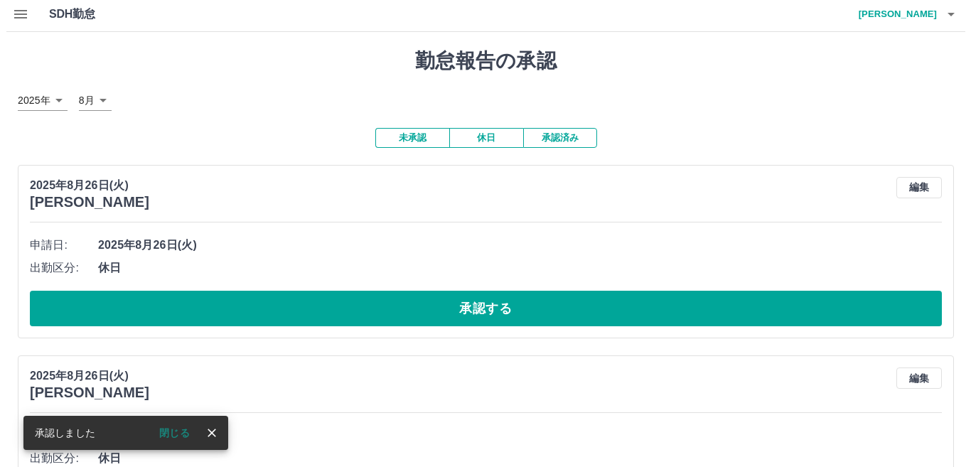
scroll to position [0, 0]
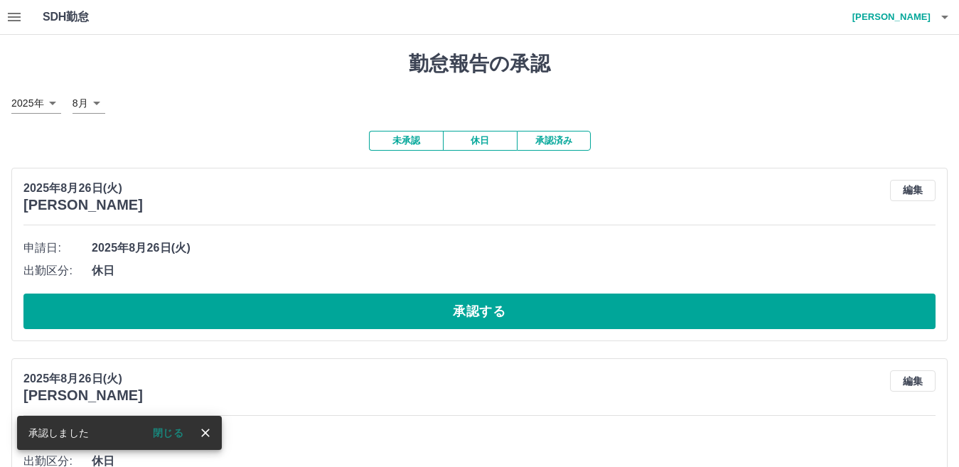
click at [946, 18] on icon "button" at bounding box center [944, 17] width 17 height 17
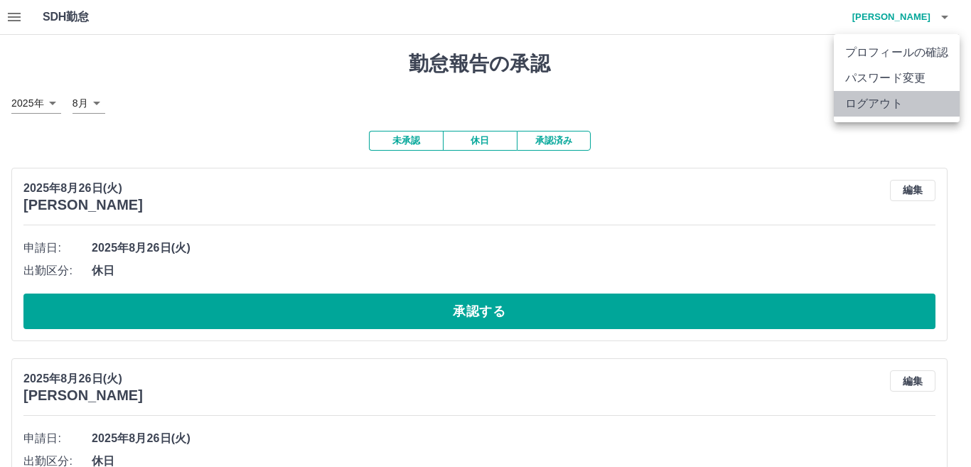
click at [912, 103] on li "ログアウト" at bounding box center [896, 104] width 126 height 26
